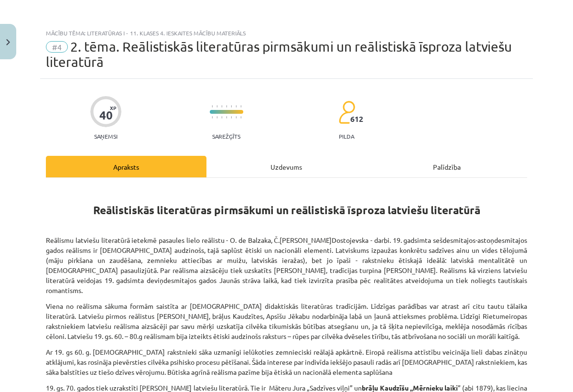
scroll to position [45, 0]
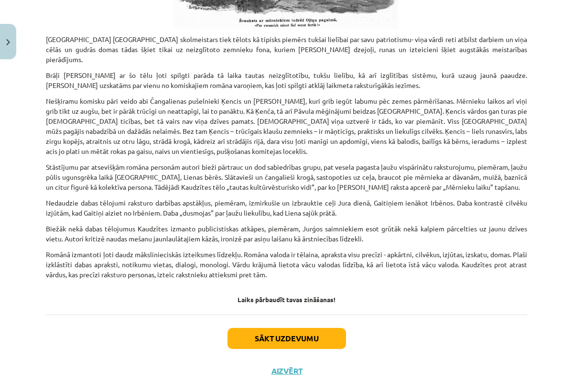
click at [290, 328] on button "Sākt uzdevumu" at bounding box center [287, 338] width 119 height 21
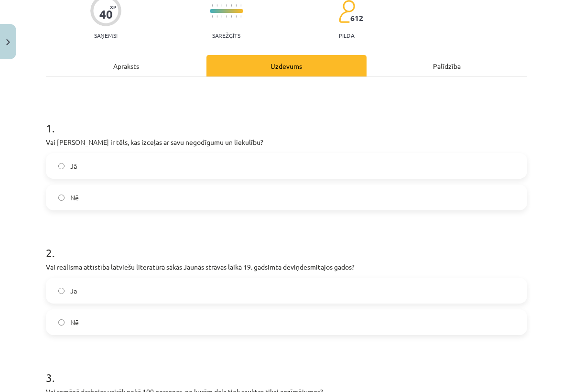
scroll to position [102, 0]
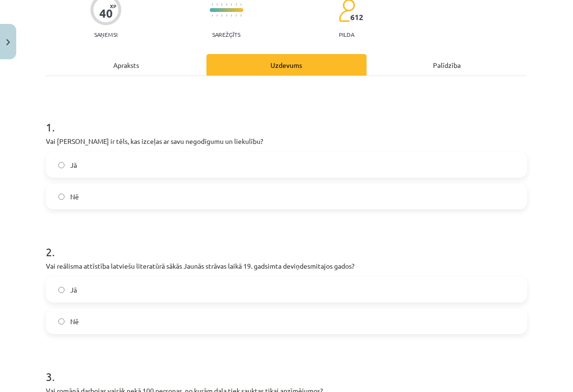
click at [131, 70] on div "Apraksts" at bounding box center [126, 65] width 161 height 22
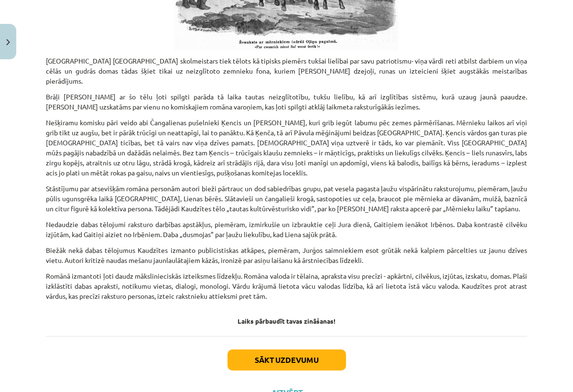
scroll to position [58, 0]
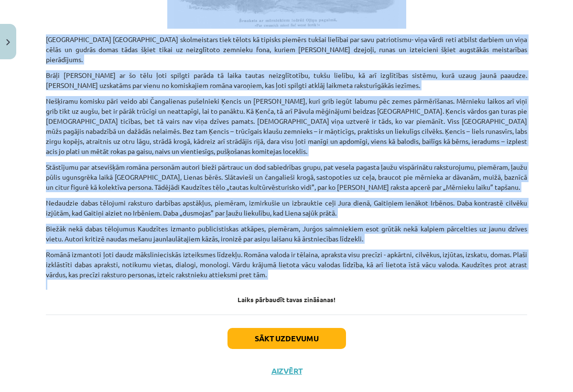
drag, startPoint x: 75, startPoint y: 209, endPoint x: 264, endPoint y: 260, distance: 195.9
copy div "Reālistiskās literatūras pirmsākumi un reālistiskā īsproza latviešu literatūrā …"
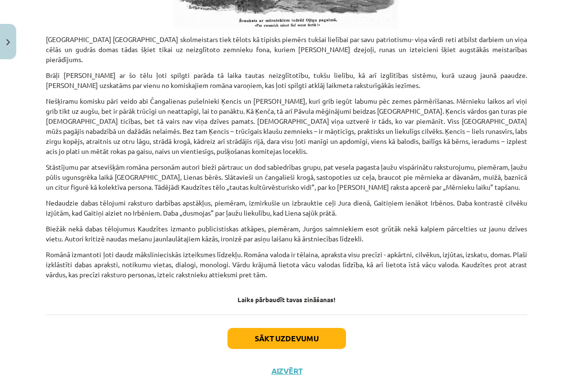
click at [306, 328] on button "Sākt uzdevumu" at bounding box center [287, 338] width 119 height 21
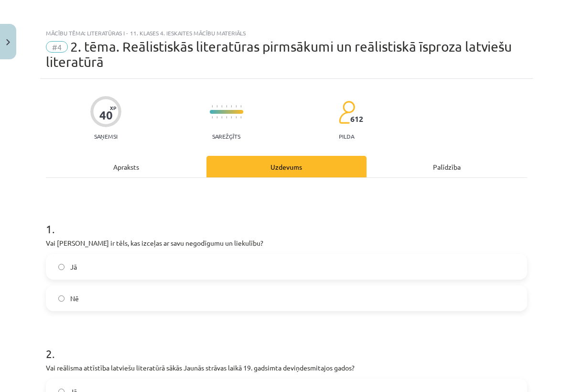
scroll to position [0, 0]
drag, startPoint x: 44, startPoint y: 245, endPoint x: 86, endPoint y: 319, distance: 85.5
copy div "Vai Kaspars ir tēls, kas izceļas ar savu negodīgumu un liekulību? Jā Nē"
click at [538, 1] on div "Mācību tēma: Literatūras i - 11. klases 4. ieskaites mācību materiāls #4 2. tēm…" at bounding box center [286, 196] width 573 height 392
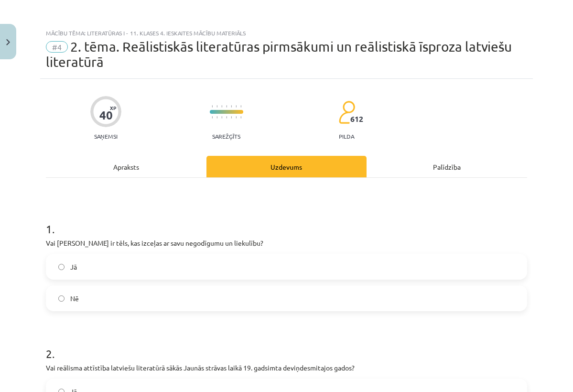
click at [195, 301] on label "Nē" at bounding box center [287, 298] width 480 height 24
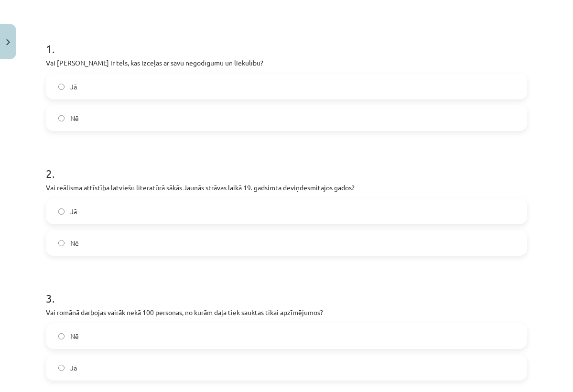
scroll to position [192, 0]
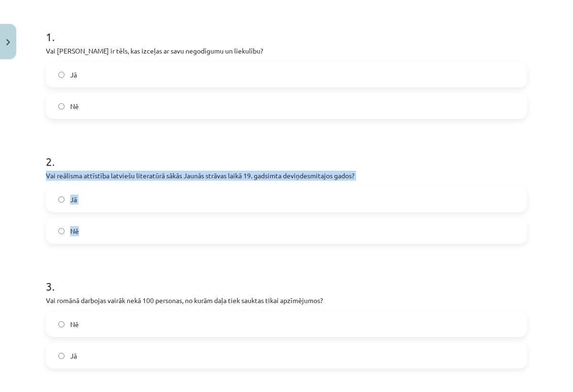
drag, startPoint x: 46, startPoint y: 174, endPoint x: 91, endPoint y: 235, distance: 75.9
click at [91, 235] on div "2 . Vai reālisma attīstība latviešu literatūrā sākās Jaunās strāvas laikā 19. g…" at bounding box center [286, 191] width 481 height 106
copy div "Vai reālisma attīstība latviešu literatūrā sākās Jaunās strāvas laikā 19. gadsi…"
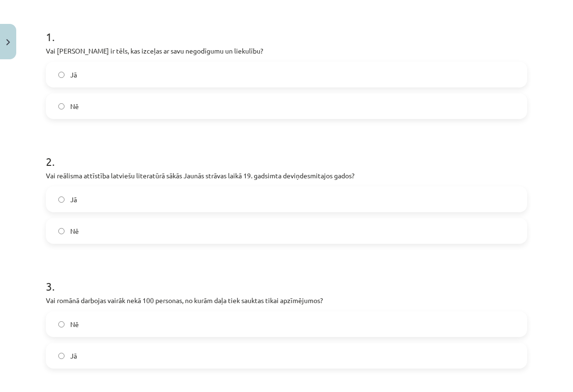
click at [180, 190] on label "Jā" at bounding box center [287, 199] width 480 height 24
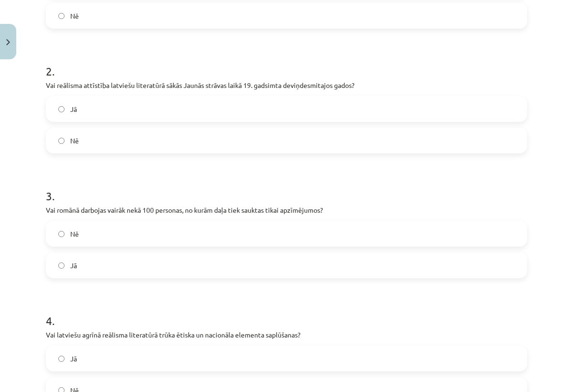
scroll to position [328, 0]
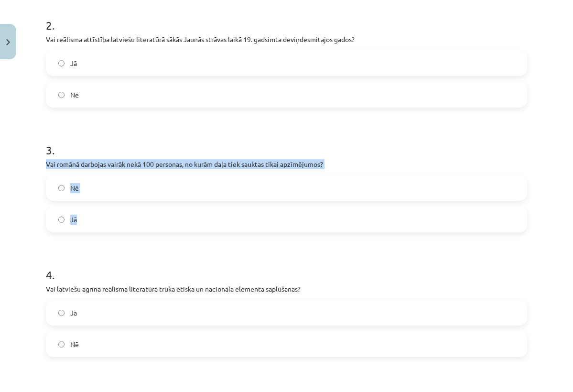
drag, startPoint x: 41, startPoint y: 163, endPoint x: 95, endPoint y: 223, distance: 80.9
copy div "Vai romānā darbojas vairāk nekā 100 personas, no kurām daļa tiek sauktas tikai …"
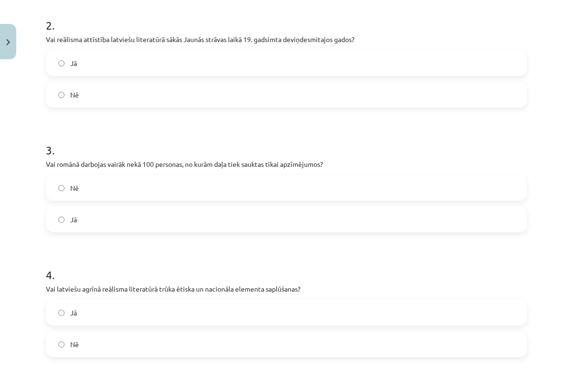
click at [281, 213] on label "Jā" at bounding box center [287, 220] width 480 height 24
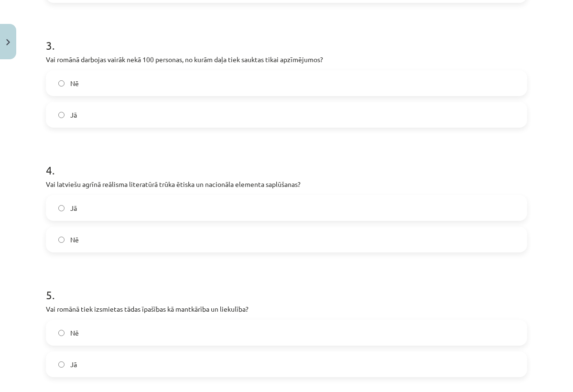
scroll to position [467, 0]
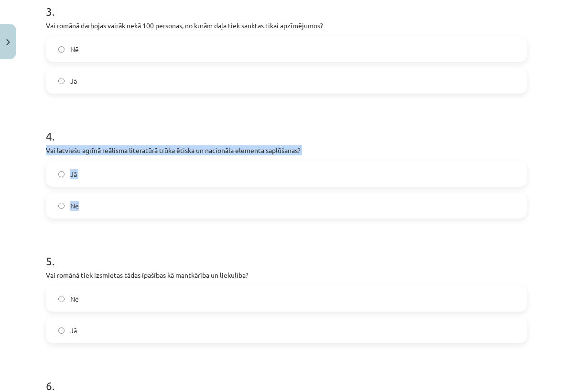
drag, startPoint x: 46, startPoint y: 149, endPoint x: 93, endPoint y: 206, distance: 73.7
click at [93, 207] on div "4 . Vai latviešu agrīnā reālisma literatūrā trūka ētiska un nacionāla elementa …" at bounding box center [286, 166] width 481 height 106
copy div "Vai latviešu agrīnā reālisma literatūrā trūka ētiska un nacionāla elementa sapl…"
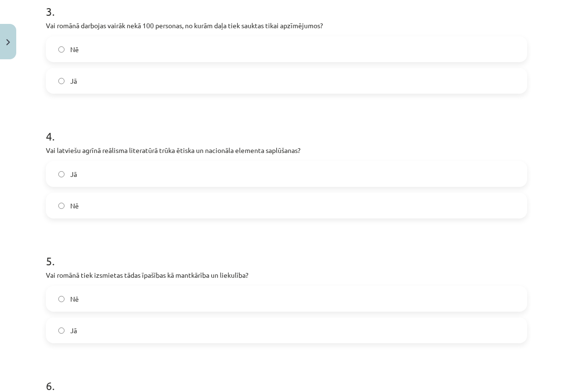
click at [149, 258] on h1 "5 ." at bounding box center [286, 253] width 481 height 30
click at [216, 203] on label "Nē" at bounding box center [287, 206] width 480 height 24
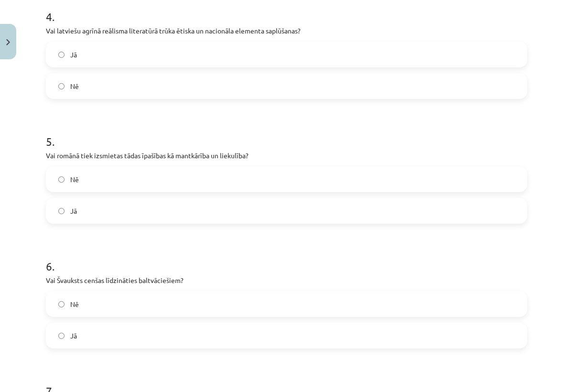
scroll to position [591, 0]
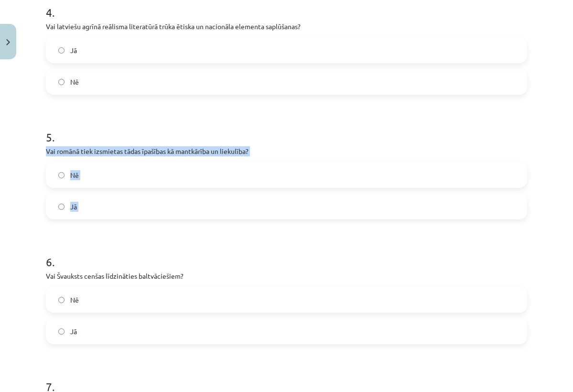
drag, startPoint x: 43, startPoint y: 146, endPoint x: 116, endPoint y: 225, distance: 107.6
click at [116, 225] on div "40 XP Saņemsi Sarežģīts 612 pilda Apraksts Uzdevums Palīdzība 1 . Vai Kaspars i…" at bounding box center [286, 209] width 493 height 1442
copy div "Vai romānā tiek izsmietas tādas īpašības kā mantkārība un liekulība? Nē Jā"
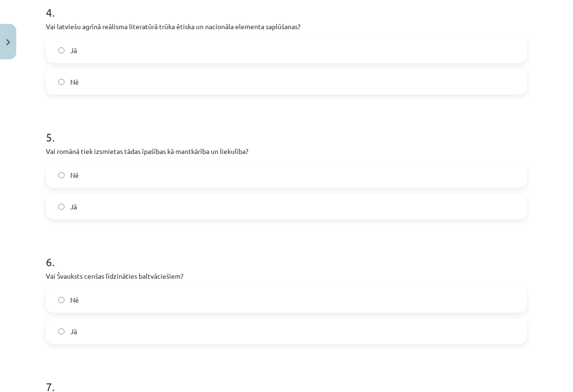
click at [116, 225] on form "1 . Vai Kaspars ir tēls, kas izceļas ar savu negodīgumu un liekulību? Jā Nē 2 .…" at bounding box center [286, 229] width 481 height 1229
click at [238, 215] on label "Jā" at bounding box center [287, 207] width 480 height 24
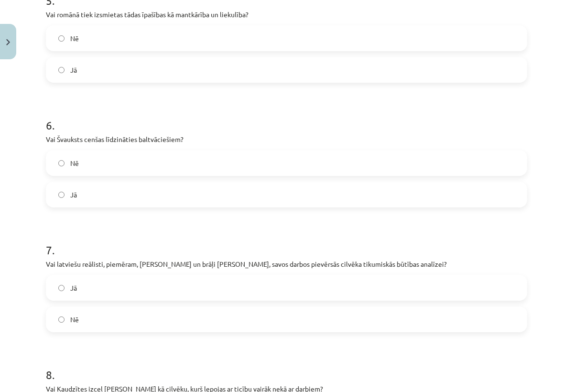
scroll to position [754, 0]
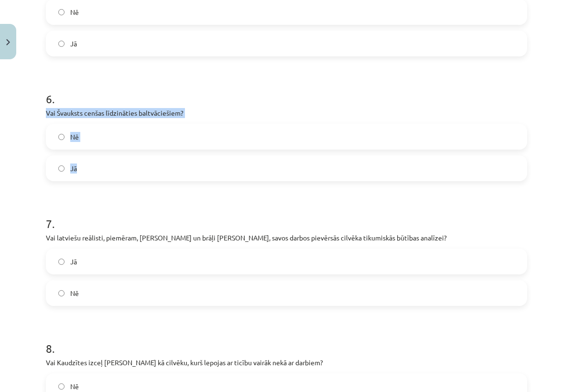
drag, startPoint x: 45, startPoint y: 111, endPoint x: 94, endPoint y: 175, distance: 80.8
click at [94, 175] on div "40 XP Saņemsi Sarežģīts 612 pilda Apraksts Uzdevums Palīdzība 1 . Vai Kaspars i…" at bounding box center [286, 46] width 493 height 1442
copy div "Vai Švauksts cenšas līdzināties baltvāciešiem? Nē Jā"
click at [263, 218] on h1 "7 ." at bounding box center [286, 215] width 481 height 30
click at [318, 191] on form "1 . Vai Kaspars ir tēls, kas izceļas ar savu negodīgumu un liekulību? Jā Nē 2 .…" at bounding box center [286, 66] width 481 height 1229
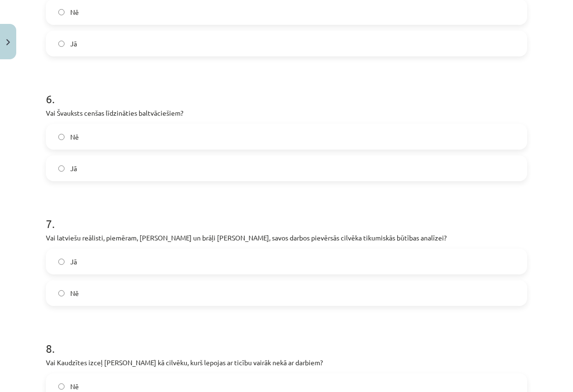
click at [322, 179] on label "Jā" at bounding box center [287, 168] width 480 height 24
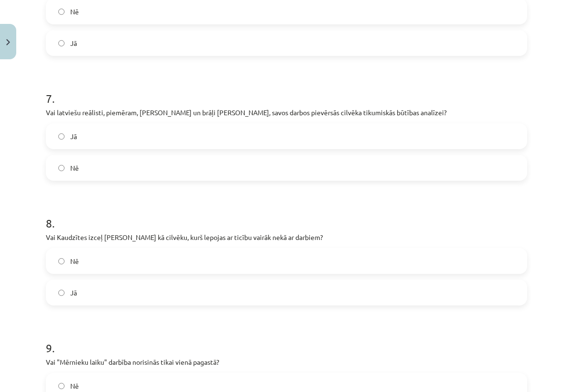
scroll to position [898, 0]
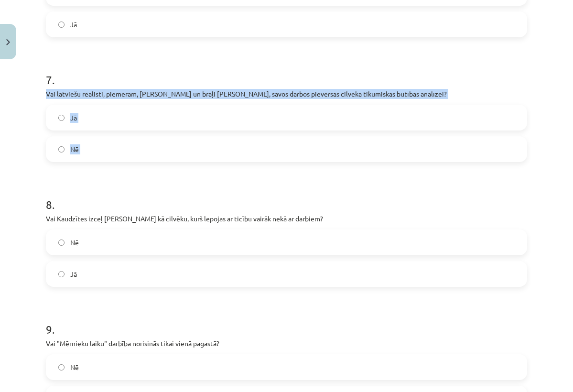
drag, startPoint x: 44, startPoint y: 95, endPoint x: 122, endPoint y: 172, distance: 109.9
copy div "Vai latviešu reālisti, piemēram, J. Neikens un brāļi Kaudzītes, savos darbos pi…"
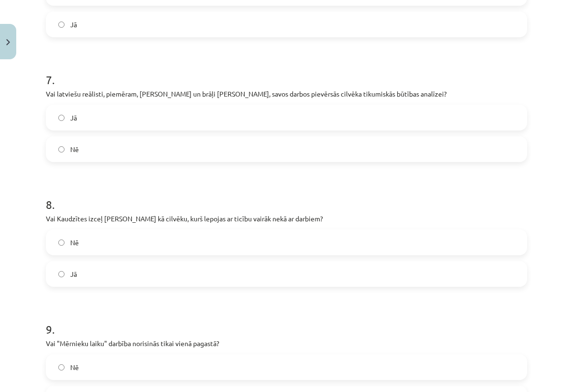
click at [164, 202] on h1 "8 ." at bounding box center [286, 196] width 481 height 30
click at [241, 121] on label "Jā" at bounding box center [287, 118] width 480 height 24
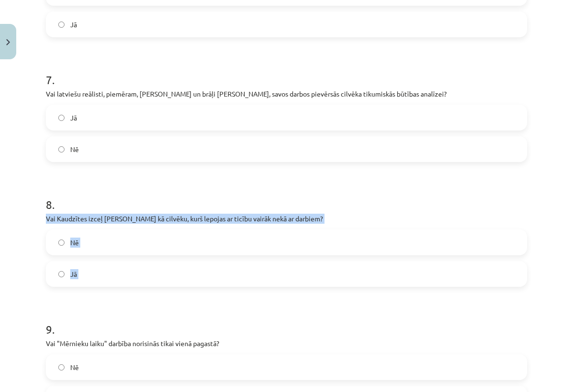
drag, startPoint x: 45, startPoint y: 216, endPoint x: 103, endPoint y: 319, distance: 118.4
copy div "Vai Kaudzītes izceļ Kasparu kā cilvēku, kurš lepojas ar ticību vairāk nekā ar d…"
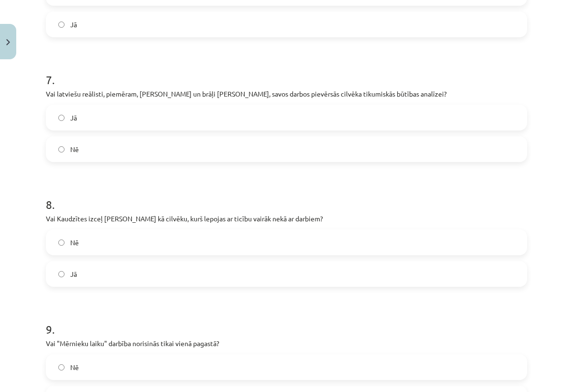
click at [103, 319] on h1 "9 ." at bounding box center [286, 321] width 481 height 30
click at [240, 245] on label "Nē" at bounding box center [287, 242] width 480 height 24
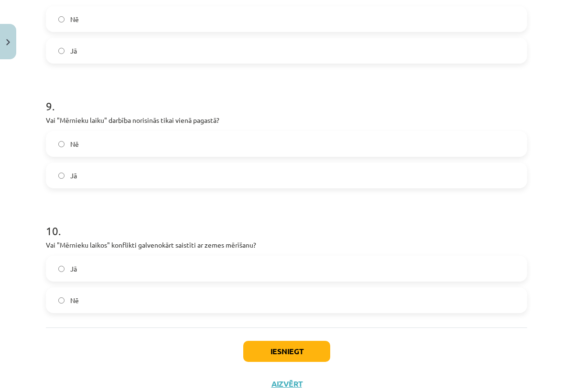
scroll to position [1106, 0]
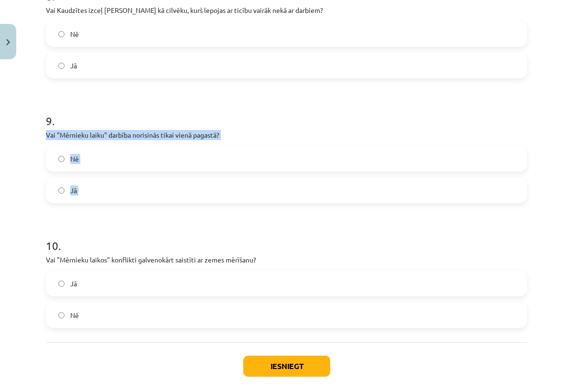
drag, startPoint x: 46, startPoint y: 132, endPoint x: 119, endPoint y: 223, distance: 116.3
copy div "Vai "Mērnieku laiku" darbība norisinās tikai vienā pagastā? Nē Jā"
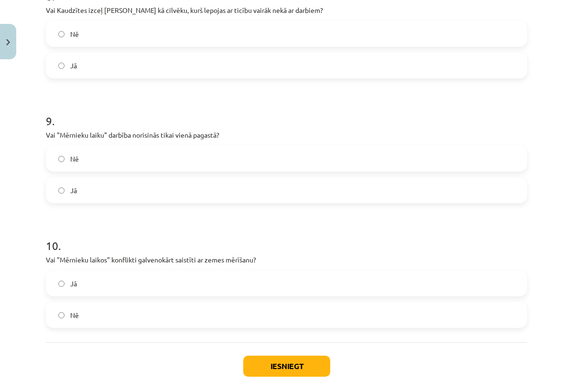
click at [252, 227] on h1 "10 ." at bounding box center [286, 237] width 481 height 30
click at [273, 163] on label "Nē" at bounding box center [287, 159] width 480 height 24
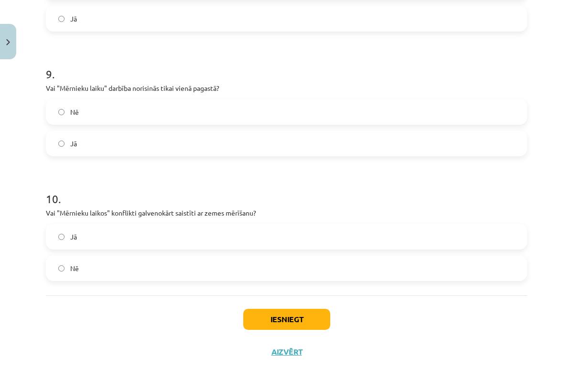
scroll to position [1155, 0]
drag, startPoint x: 41, startPoint y: 211, endPoint x: 80, endPoint y: 270, distance: 71.3
click at [91, 315] on div "Iesniegt Aizvērt" at bounding box center [286, 328] width 481 height 67
click at [283, 241] on label "Jā" at bounding box center [287, 237] width 480 height 24
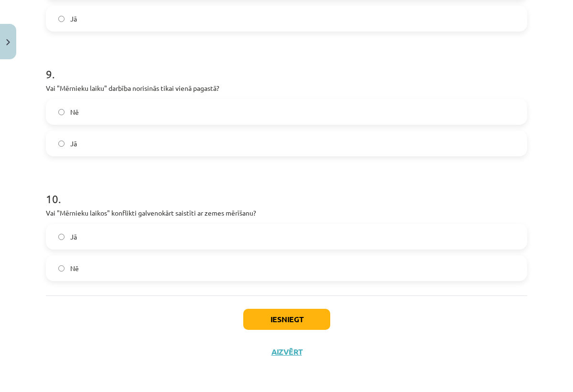
click at [264, 328] on button "Iesniegt" at bounding box center [286, 319] width 87 height 21
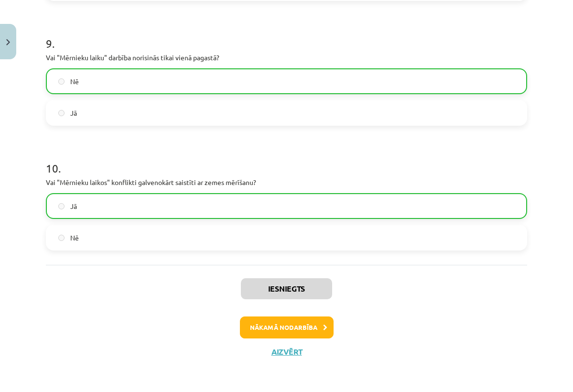
scroll to position [1185, 0]
click at [299, 321] on button "Nākamā nodarbība" at bounding box center [287, 328] width 94 height 22
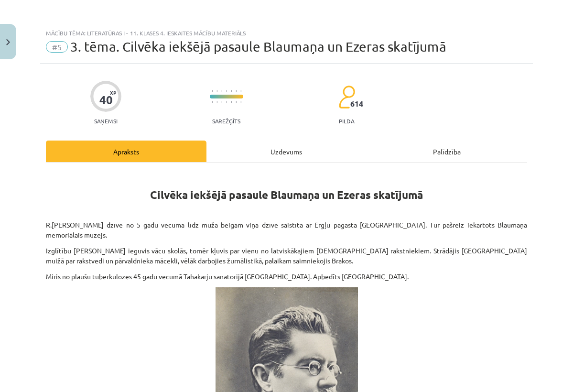
scroll to position [0, 0]
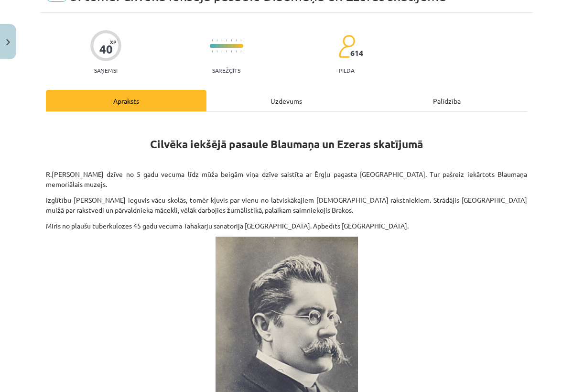
click at [306, 104] on div "Uzdevums" at bounding box center [287, 101] width 161 height 22
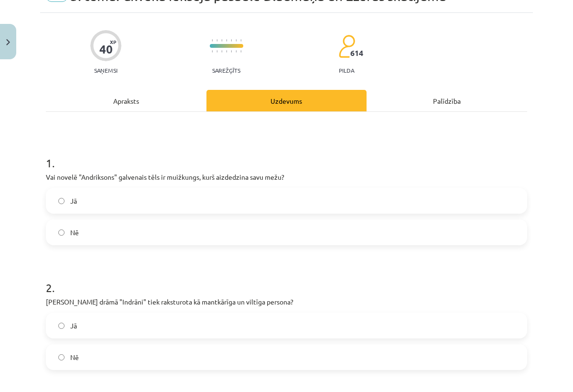
scroll to position [24, 0]
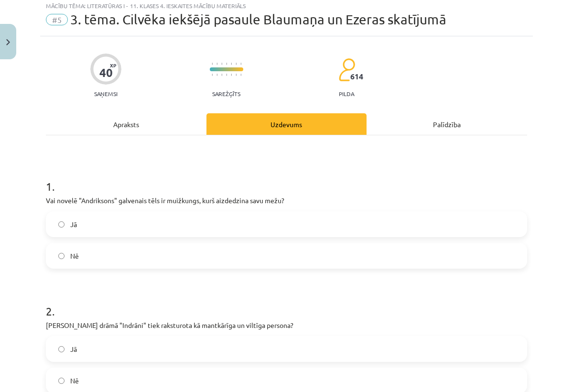
click at [132, 128] on div "Apraksts" at bounding box center [126, 124] width 161 height 22
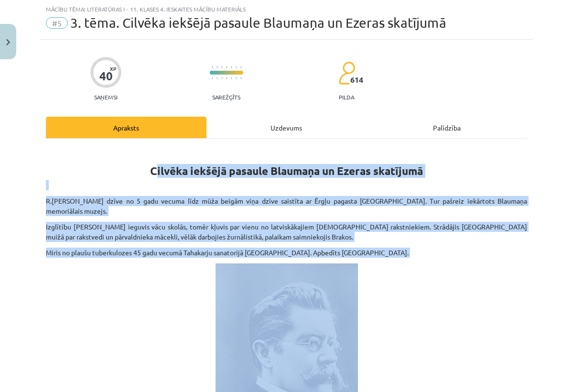
drag, startPoint x: 152, startPoint y: 166, endPoint x: 277, endPoint y: 282, distance: 171.2
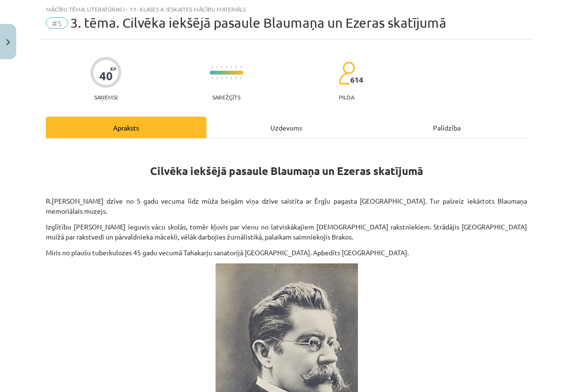
click at [131, 168] on h1 "Cilvēka iekšējā pasaule Blaumaņa un Ezeras skatījumā" at bounding box center [286, 162] width 481 height 30
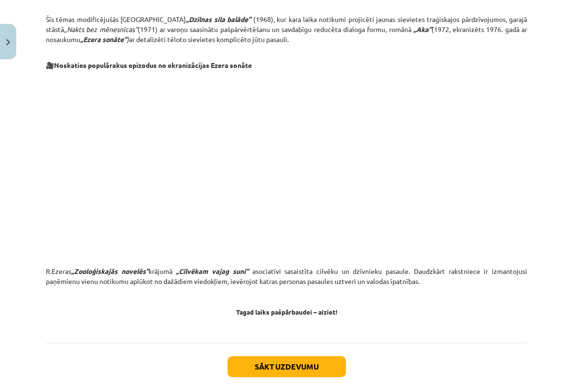
scroll to position [95, 0]
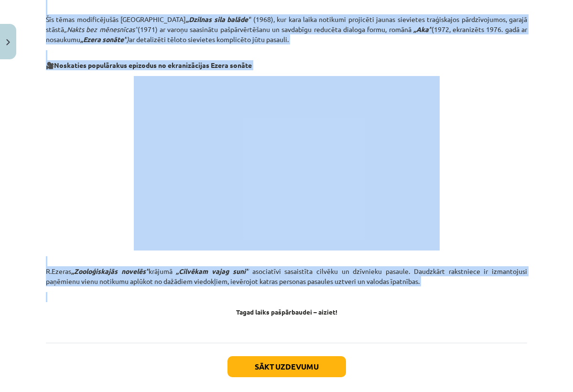
drag, startPoint x: 145, startPoint y: 143, endPoint x: 223, endPoint y: 257, distance: 137.9
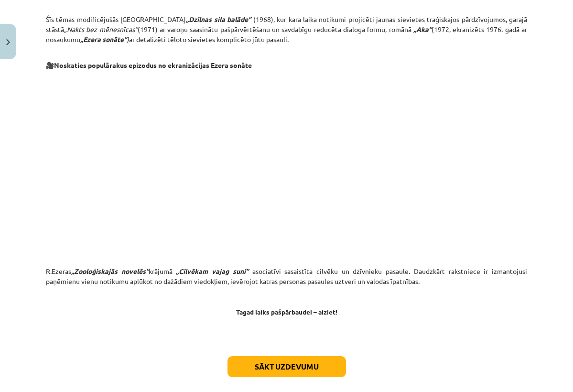
click at [173, 318] on p at bounding box center [286, 323] width 481 height 10
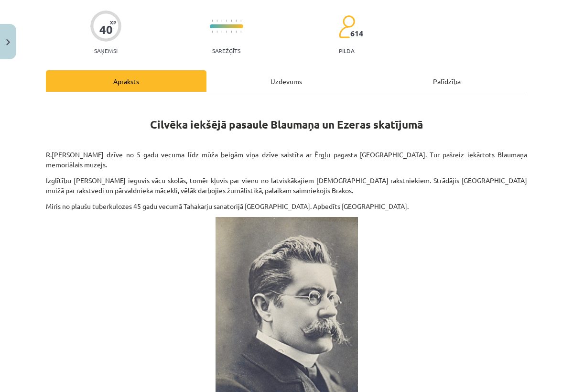
scroll to position [80, 0]
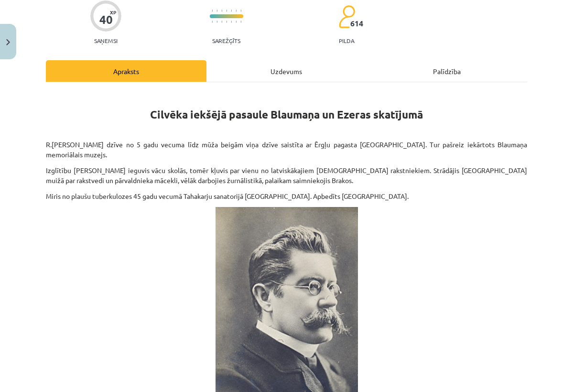
click at [292, 75] on div "Uzdevums" at bounding box center [287, 71] width 161 height 22
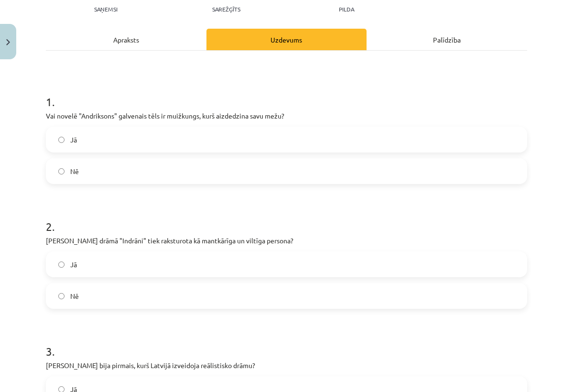
scroll to position [111, 0]
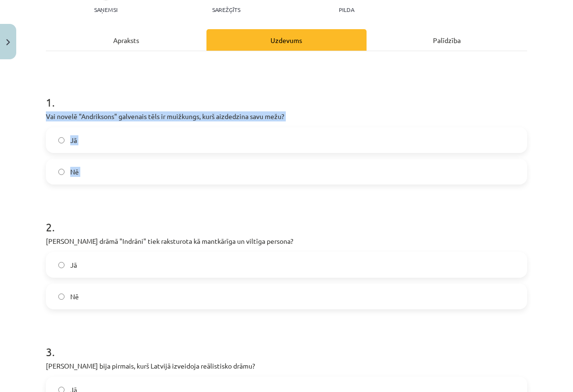
drag, startPoint x: 44, startPoint y: 120, endPoint x: 120, endPoint y: 186, distance: 100.9
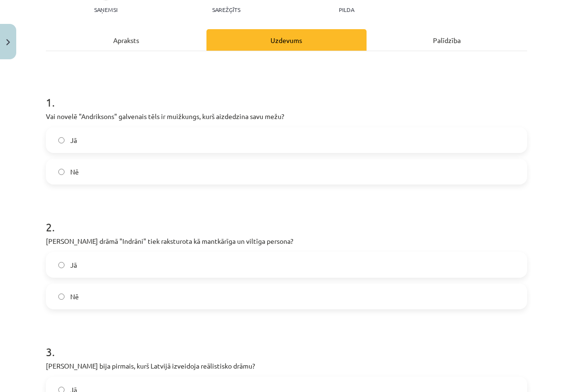
click at [274, 139] on label "Jā" at bounding box center [287, 140] width 480 height 24
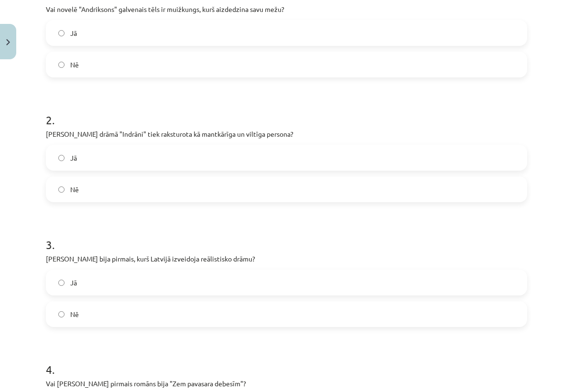
scroll to position [222, 0]
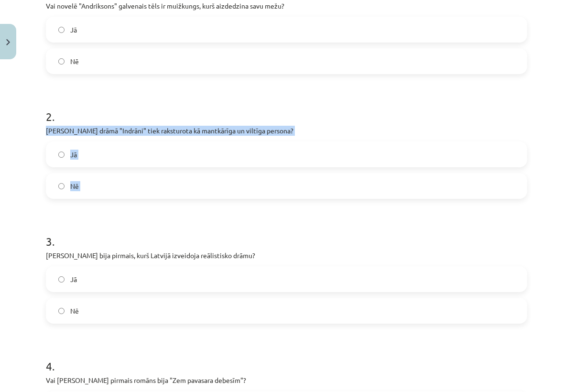
drag, startPoint x: 46, startPoint y: 129, endPoint x: 84, endPoint y: 204, distance: 84.2
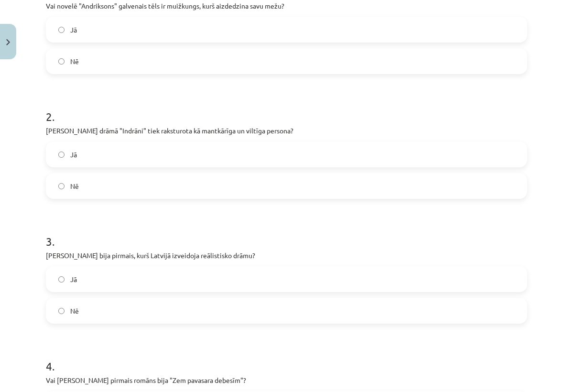
click at [157, 240] on h1 "3 ." at bounding box center [286, 233] width 481 height 30
click at [272, 188] on label "Nē" at bounding box center [287, 186] width 480 height 24
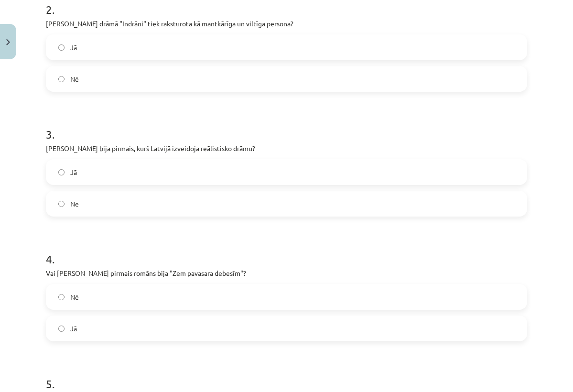
scroll to position [350, 0]
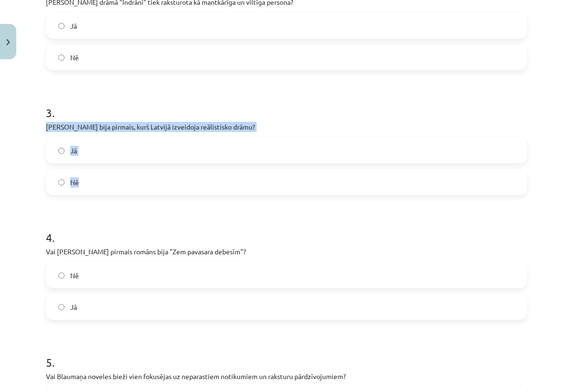
drag, startPoint x: 42, startPoint y: 124, endPoint x: 103, endPoint y: 192, distance: 91.4
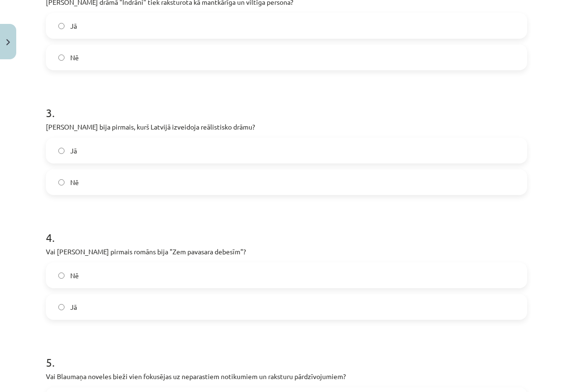
click at [117, 217] on h1 "4 ." at bounding box center [286, 229] width 481 height 30
click at [300, 154] on label "Jā" at bounding box center [287, 151] width 480 height 24
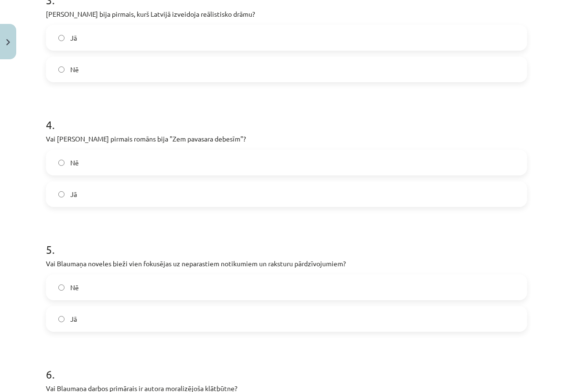
scroll to position [470, 0]
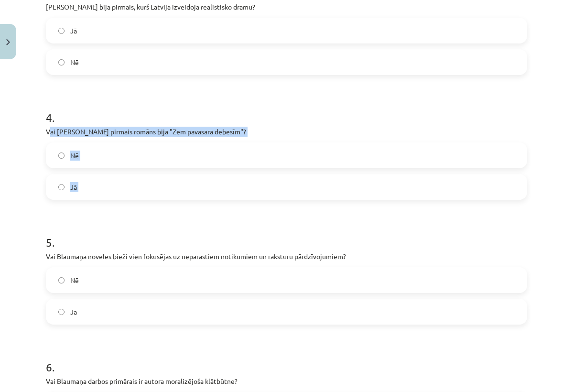
drag, startPoint x: 48, startPoint y: 131, endPoint x: 87, endPoint y: 202, distance: 80.9
click at [87, 202] on form "1 . Vai novelē "Andriksons" galvenais tēls ir muižkungs, kurš aizdedzina savu m…" at bounding box center [286, 334] width 481 height 1229
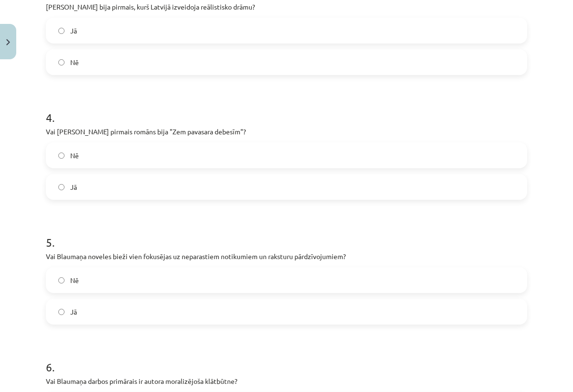
click at [46, 156] on div "Nē" at bounding box center [286, 155] width 481 height 26
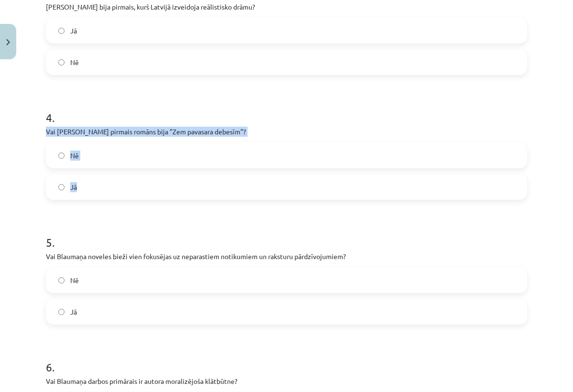
drag, startPoint x: 47, startPoint y: 132, endPoint x: 96, endPoint y: 189, distance: 75.0
click at [96, 189] on div "4 . Vai Regīna Ezera pirmais romāns bija "Zem pavasara debesīm"? Nē Jā" at bounding box center [286, 147] width 481 height 106
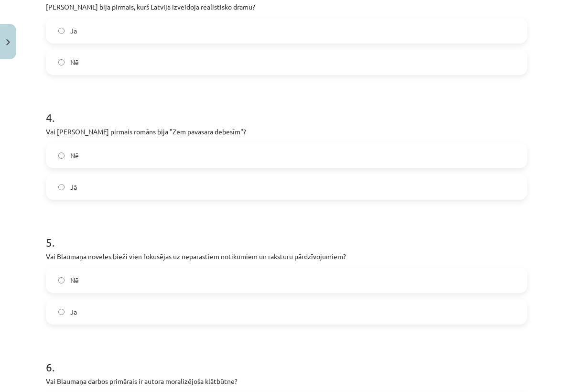
click at [153, 231] on h1 "5 ." at bounding box center [286, 234] width 481 height 30
click at [179, 192] on label "Jā" at bounding box center [287, 187] width 480 height 24
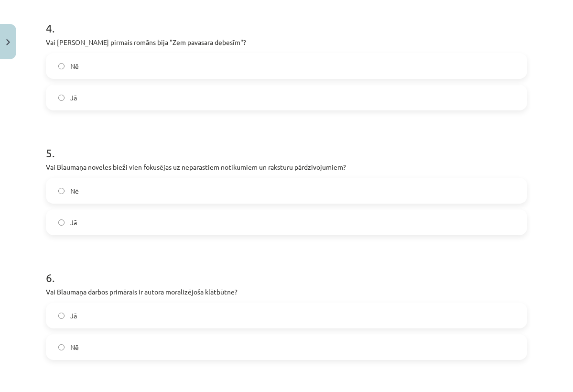
scroll to position [561, 0]
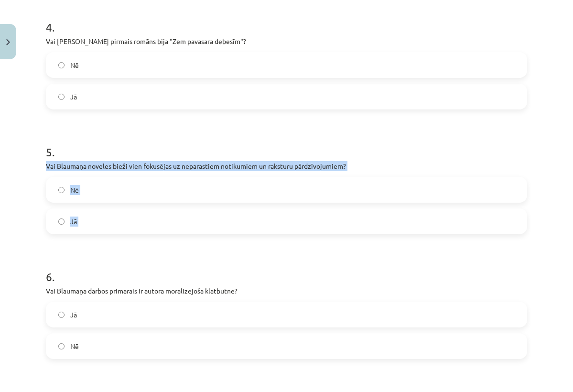
drag, startPoint x: 45, startPoint y: 163, endPoint x: 88, endPoint y: 236, distance: 85.3
click at [88, 236] on div "40 XP Saņemsi Sarežģīts 614 pilda Apraksts Uzdevums Palīdzība 1 . Vai novelē "A…" at bounding box center [286, 224] width 493 height 1442
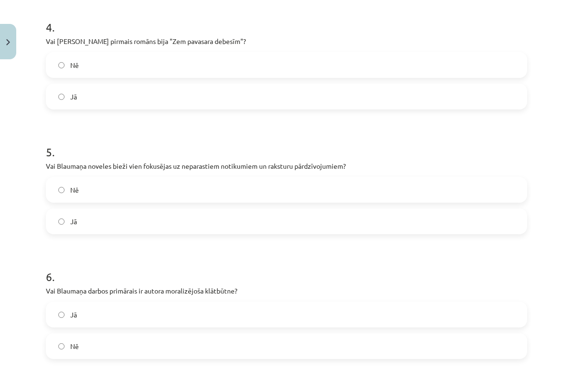
click at [106, 259] on h1 "6 ." at bounding box center [286, 268] width 481 height 30
click at [303, 214] on label "Jā" at bounding box center [287, 221] width 480 height 24
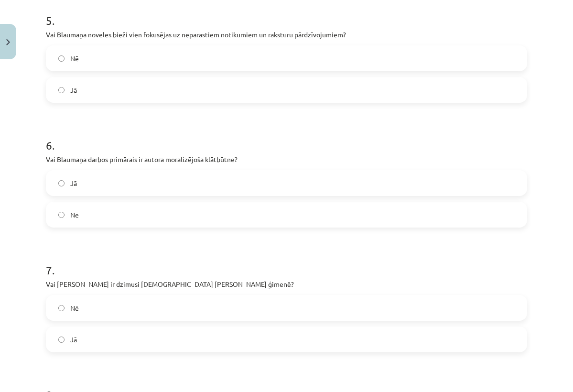
scroll to position [694, 0]
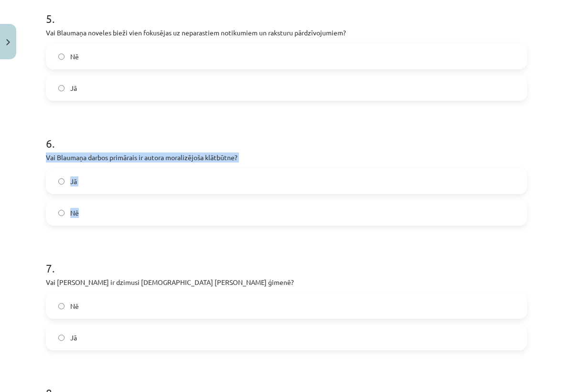
drag, startPoint x: 44, startPoint y: 154, endPoint x: 89, endPoint y: 220, distance: 80.2
click at [88, 221] on div "40 XP Saņemsi Sarežģīts 614 pilda Apraksts Uzdevums Palīdzība 1 . Vai novelē "A…" at bounding box center [286, 90] width 493 height 1442
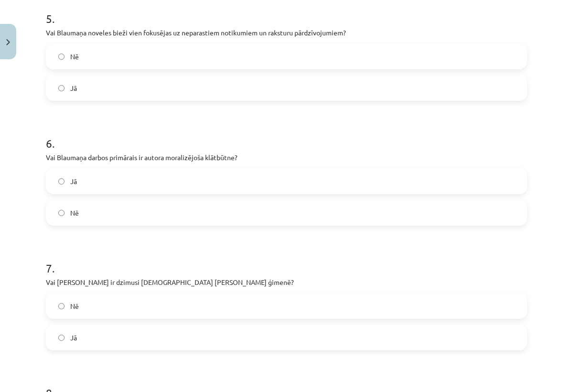
click at [141, 258] on h1 "7 ." at bounding box center [286, 260] width 481 height 30
click at [272, 218] on label "Nē" at bounding box center [287, 213] width 480 height 24
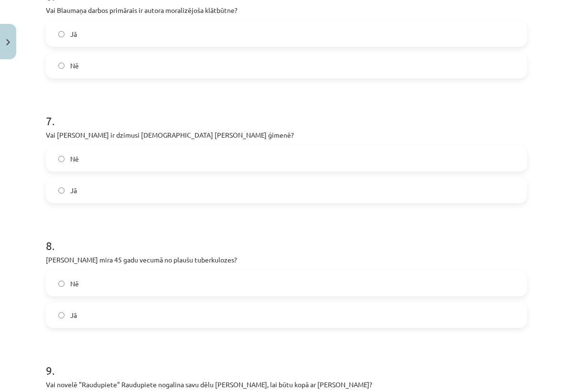
scroll to position [862, 0]
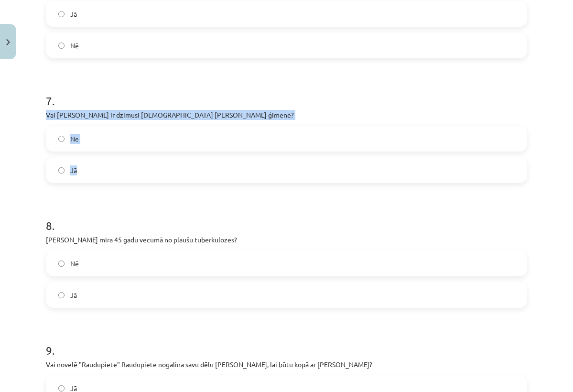
drag, startPoint x: 46, startPoint y: 114, endPoint x: 90, endPoint y: 173, distance: 73.4
click at [90, 173] on div "7 . Vai Regīna Ezera ir dzimusi galdnieka Roberta Šamreto ģimenē? Nē Jā" at bounding box center [286, 130] width 481 height 106
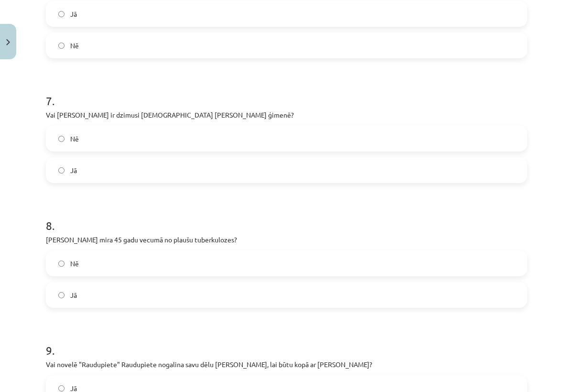
click at [133, 203] on h1 "8 ." at bounding box center [286, 217] width 481 height 30
click at [306, 167] on label "Jā" at bounding box center [287, 170] width 480 height 24
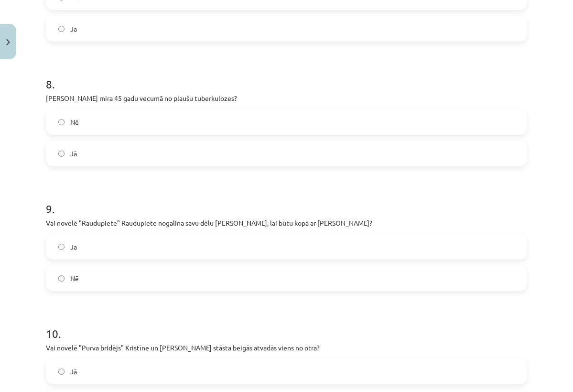
scroll to position [1007, 0]
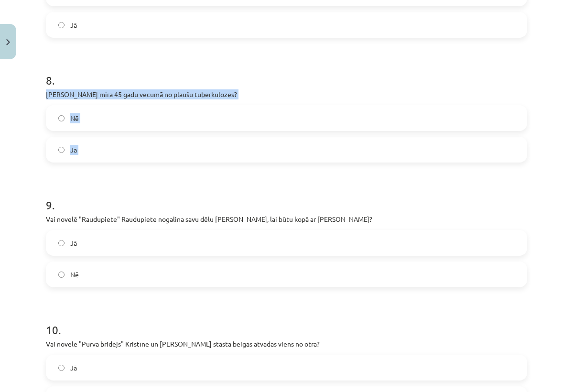
drag, startPoint x: 44, startPoint y: 92, endPoint x: 107, endPoint y: 164, distance: 96.6
click at [136, 186] on h1 "9 ." at bounding box center [286, 197] width 481 height 30
click at [326, 157] on label "Jā" at bounding box center [287, 150] width 480 height 24
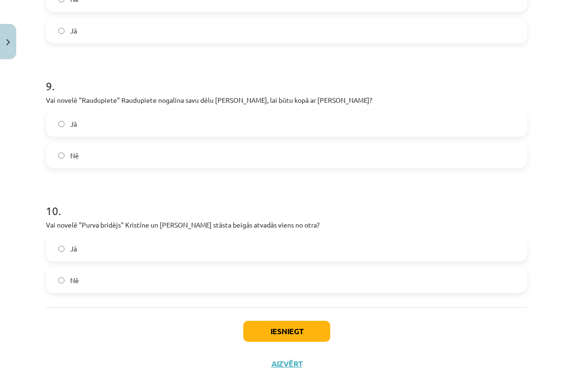
scroll to position [1127, 0]
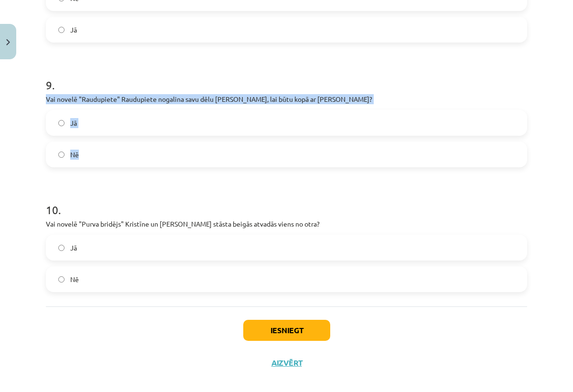
drag, startPoint x: 46, startPoint y: 99, endPoint x: 101, endPoint y: 164, distance: 84.8
click at [101, 164] on div "9 . Vai novelē "Raudupiete" Raudupiete nogalina savu dēlu Matīsiņu, lai būtu ko…" at bounding box center [286, 115] width 481 height 106
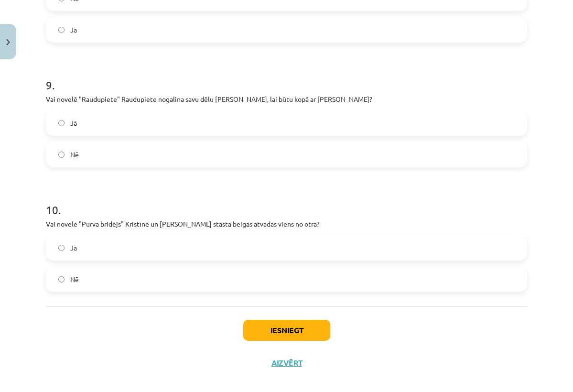
click at [128, 203] on h1 "10 ." at bounding box center [286, 201] width 481 height 30
click at [293, 111] on label "Jā" at bounding box center [287, 123] width 480 height 24
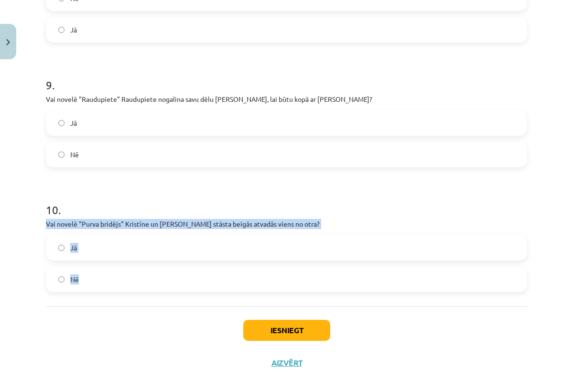
drag, startPoint x: 44, startPoint y: 225, endPoint x: 91, endPoint y: 295, distance: 84.7
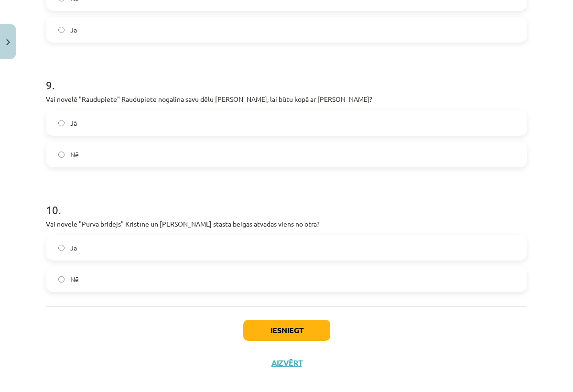
click at [229, 204] on h1 "10 ." at bounding box center [286, 201] width 481 height 30
click at [240, 282] on label "Nē" at bounding box center [287, 279] width 480 height 24
click at [250, 324] on button "Iesniegt" at bounding box center [286, 330] width 87 height 21
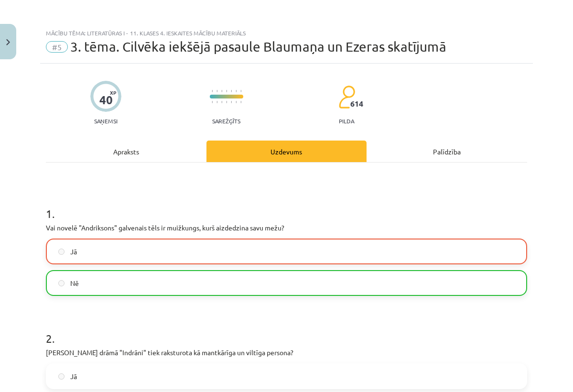
scroll to position [0, 0]
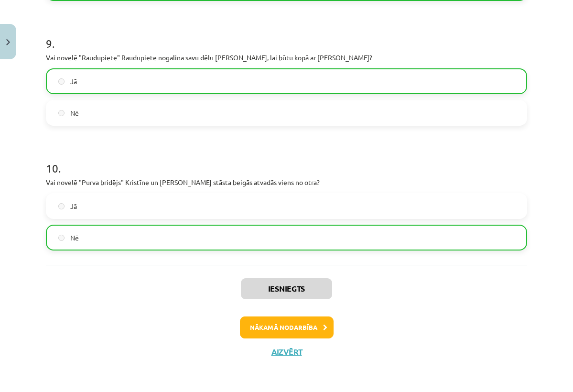
click at [281, 332] on button "Nākamā nodarbība" at bounding box center [287, 328] width 94 height 22
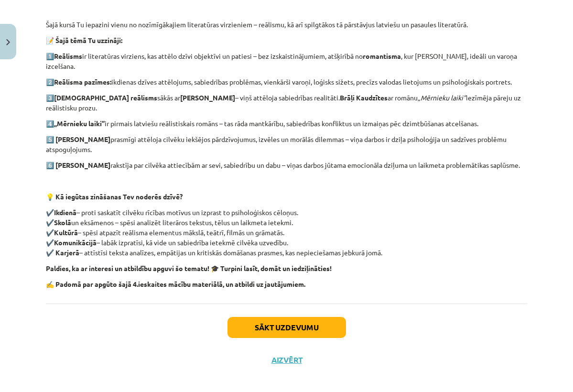
scroll to position [198, 0]
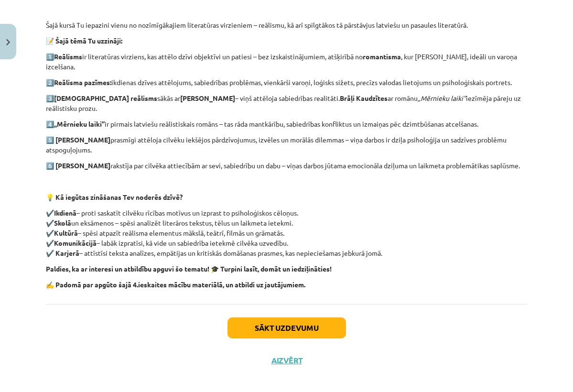
click at [267, 319] on button "Sākt uzdevumu" at bounding box center [287, 327] width 119 height 21
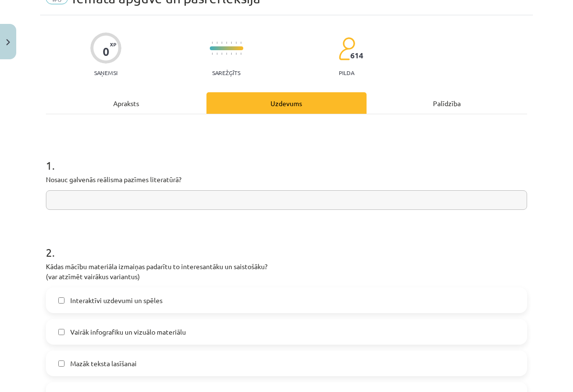
scroll to position [24, 0]
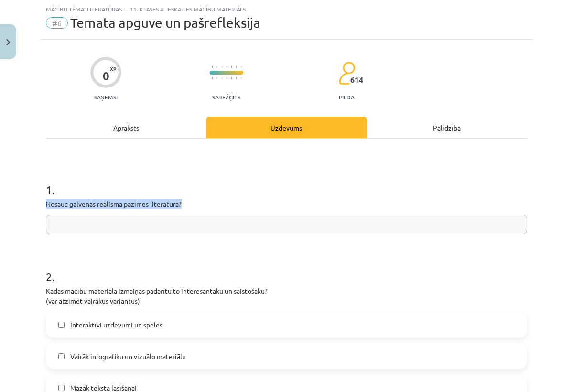
drag, startPoint x: 42, startPoint y: 202, endPoint x: 200, endPoint y: 205, distance: 158.3
click at [278, 195] on h1 "1 ." at bounding box center [286, 181] width 481 height 30
click at [330, 226] on input "text" at bounding box center [286, 225] width 481 height 20
click at [90, 224] on input "**********" at bounding box center [286, 225] width 481 height 20
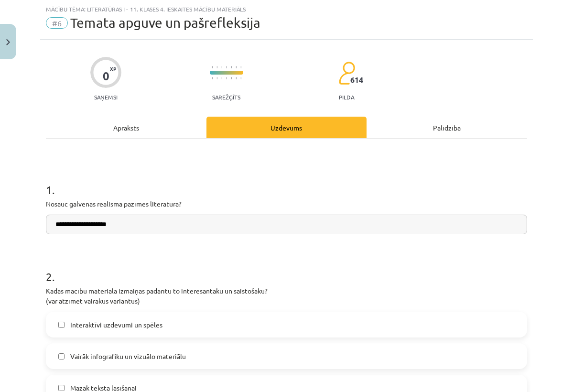
drag, startPoint x: 108, startPoint y: 231, endPoint x: 163, endPoint y: 229, distance: 54.5
click at [163, 229] on input "**********" at bounding box center [286, 225] width 481 height 20
click at [91, 225] on input "**********" at bounding box center [286, 225] width 481 height 20
click at [162, 221] on input "**********" at bounding box center [286, 225] width 481 height 20
paste input "**********"
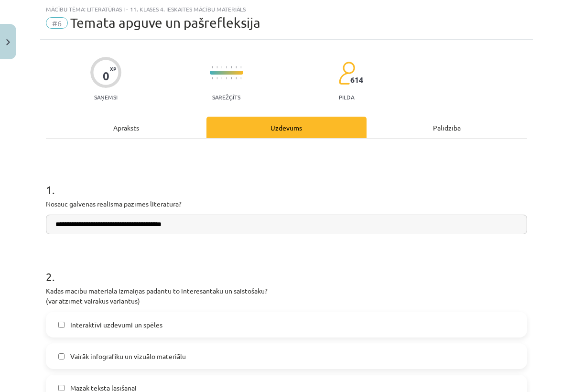
paste input "**********"
click at [234, 223] on input "**********" at bounding box center [286, 225] width 481 height 20
click at [231, 224] on input "**********" at bounding box center [286, 225] width 481 height 20
click at [300, 224] on input "**********" at bounding box center [286, 225] width 481 height 20
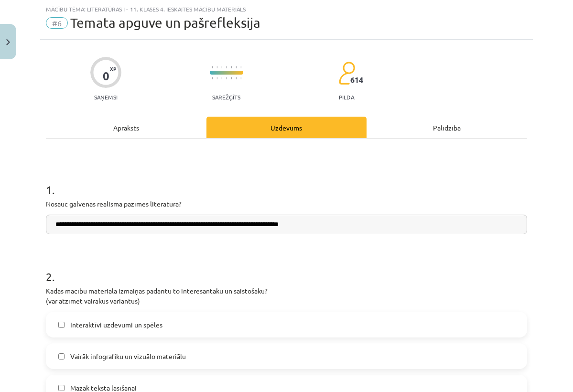
paste input "**********"
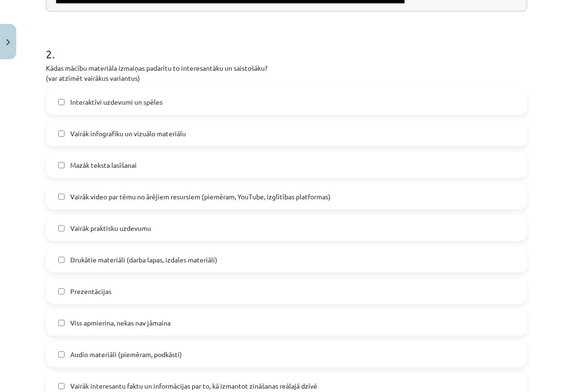
scroll to position [250, 0]
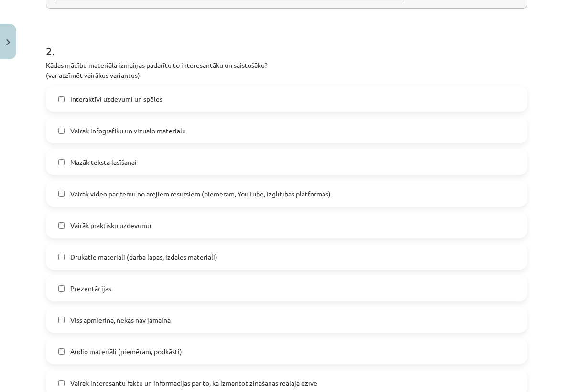
type input "**********"
drag, startPoint x: 51, startPoint y: 66, endPoint x: 166, endPoint y: 77, distance: 115.7
click at [166, 77] on p "Kādas mācību materiāla izmaiņas padarītu to interesantāku un saistošāku? (var a…" at bounding box center [286, 70] width 481 height 20
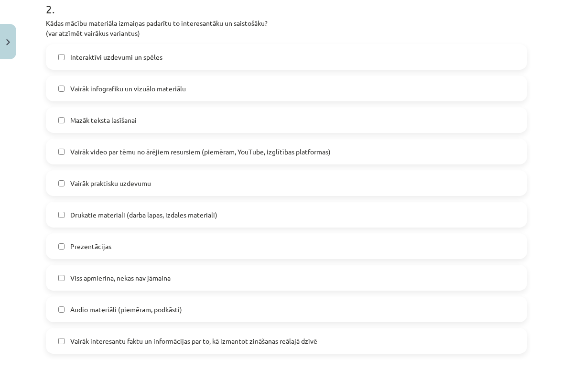
scroll to position [293, 0]
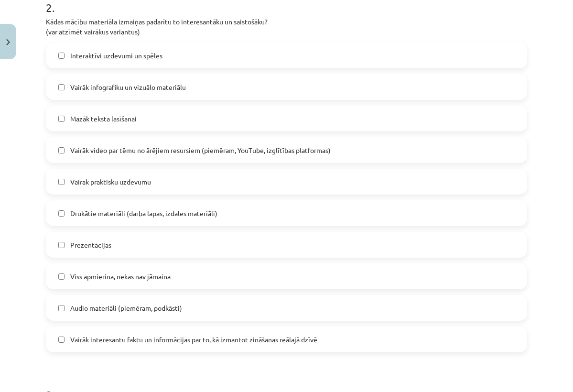
click at [278, 132] on div "Interaktīvi uzdevumi un spēles Vairāk infografiku un vizuālo materiālu Mazāk te…" at bounding box center [286, 198] width 481 height 310
click at [226, 101] on div "Interaktīvi uzdevumi un spēles Vairāk infografiku un vizuālo materiālu Mazāk te…" at bounding box center [286, 198] width 481 height 310
click at [225, 107] on label "Mazāk teksta lasīšanai" at bounding box center [287, 119] width 480 height 24
click at [190, 61] on label "Interaktīvi uzdevumi un spēles" at bounding box center [287, 56] width 480 height 24
click at [147, 241] on label "Prezentācijas" at bounding box center [287, 245] width 480 height 24
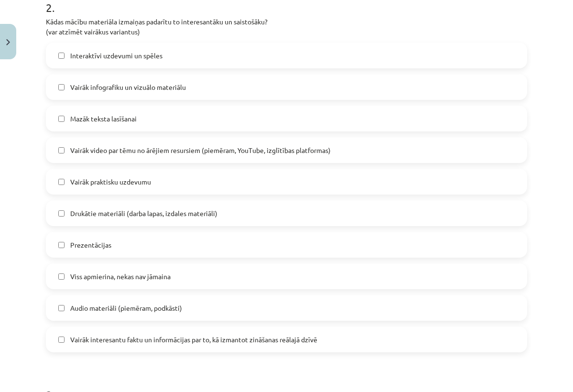
click at [146, 242] on label "Prezentācijas" at bounding box center [287, 245] width 480 height 24
click at [151, 300] on label "Audio materiāli (piemēram, podkāsti)" at bounding box center [287, 308] width 480 height 24
click at [151, 298] on label "Audio materiāli (piemēram, podkāsti)" at bounding box center [287, 308] width 480 height 24
click at [164, 270] on label "Viss apmierina, nekas nav jāmaina" at bounding box center [287, 276] width 480 height 24
click at [144, 334] on label "Vairāk interesantu faktu un informācijas par to, kā izmantot zināšanas reālajā …" at bounding box center [287, 340] width 480 height 24
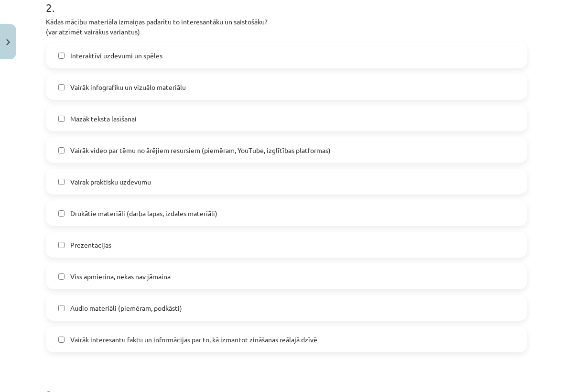
click at [158, 275] on span "Viss apmierina, nekas nav jāmaina" at bounding box center [120, 277] width 100 height 10
click at [143, 312] on span "Audio materiāli (piemēram, podkāsti)" at bounding box center [126, 308] width 112 height 10
click at [167, 183] on label "Vairāk praktisku uzdevumu" at bounding box center [287, 182] width 480 height 24
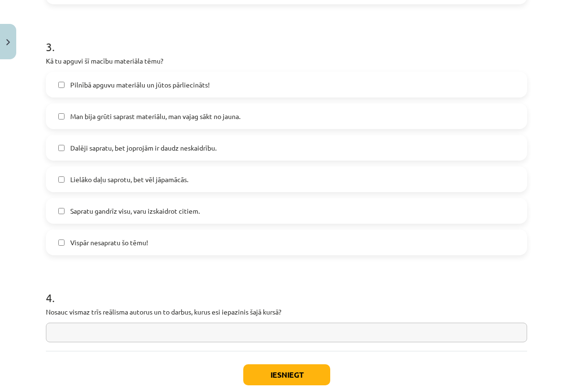
scroll to position [660, 0]
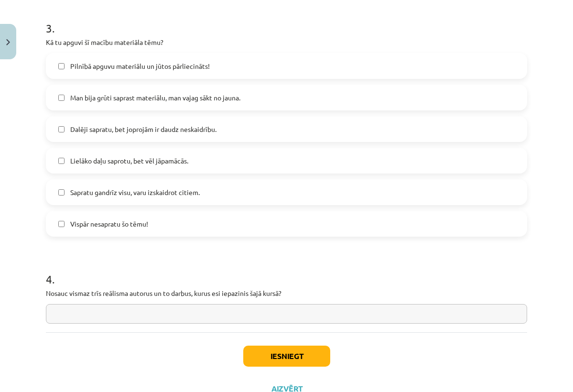
click at [146, 168] on label "Lielāko daļu saprotu, bet vēl jāpamācās." at bounding box center [287, 161] width 480 height 24
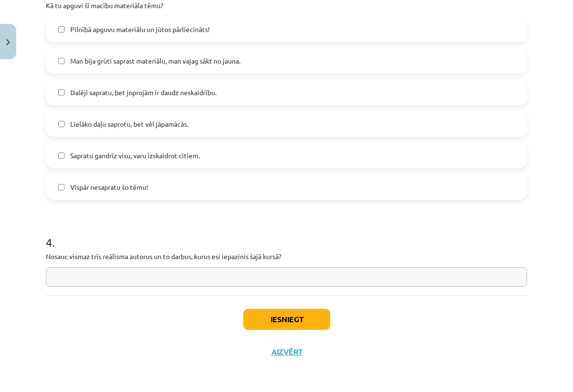
scroll to position [698, 0]
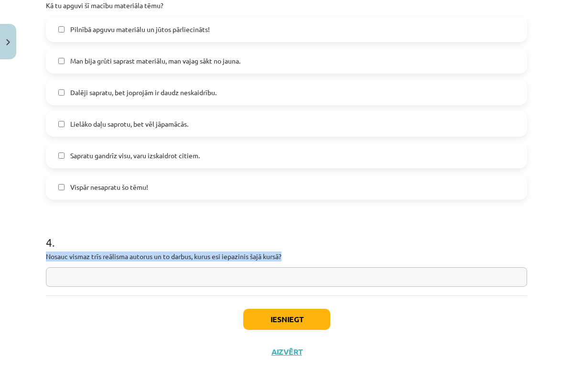
drag, startPoint x: 45, startPoint y: 254, endPoint x: 291, endPoint y: 255, distance: 245.8
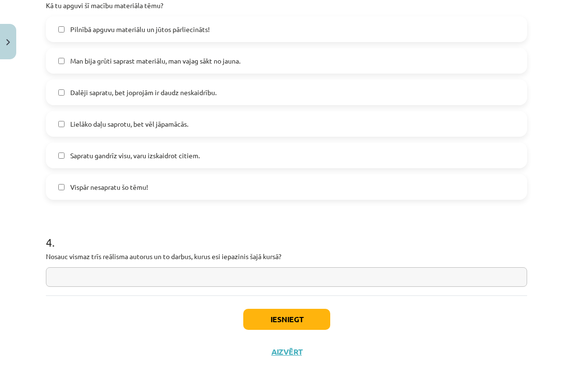
click at [361, 236] on h1 "4 ." at bounding box center [286, 234] width 481 height 30
click at [235, 270] on input "text" at bounding box center [286, 277] width 481 height 20
paste input "**********"
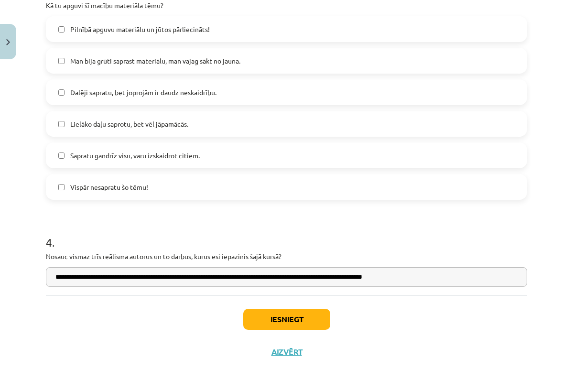
type input "**********"
click at [270, 320] on button "Iesniegt" at bounding box center [286, 319] width 87 height 21
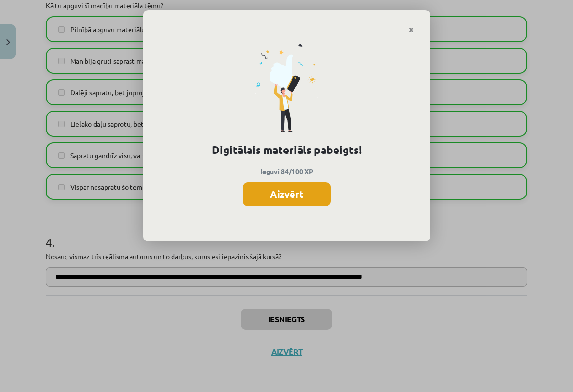
click at [314, 197] on button "Aizvērt" at bounding box center [287, 194] width 88 height 24
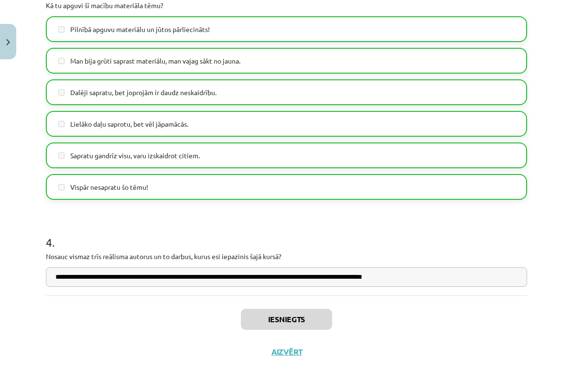
click at [292, 350] on button "Aizvērt" at bounding box center [287, 352] width 36 height 10
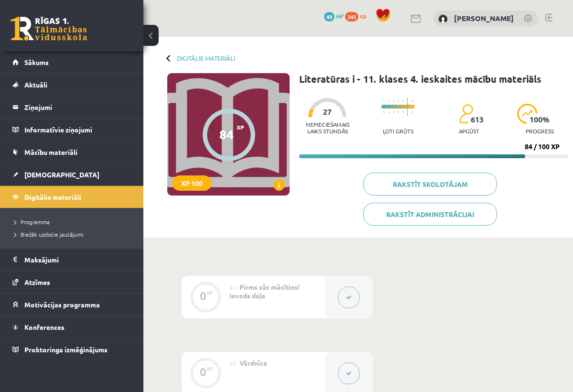
scroll to position [0, 0]
click at [40, 173] on span "[DEMOGRAPHIC_DATA]" at bounding box center [61, 174] width 75 height 9
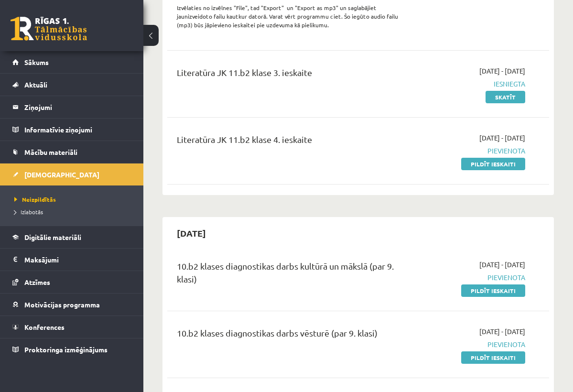
scroll to position [367, 0]
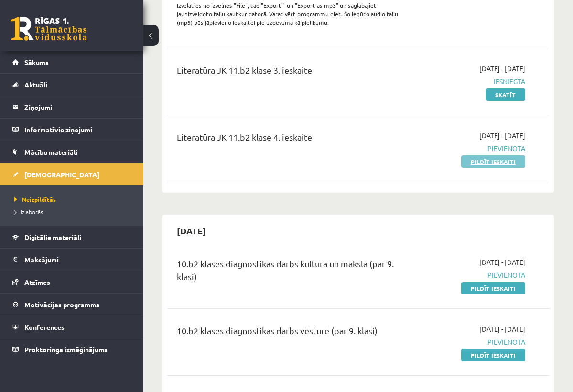
click at [513, 162] on link "Pildīt ieskaiti" at bounding box center [493, 161] width 64 height 12
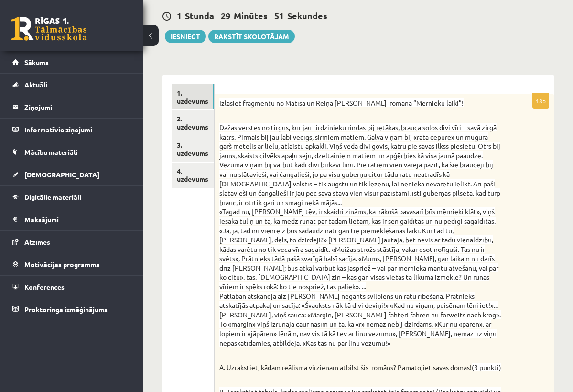
scroll to position [87, 0]
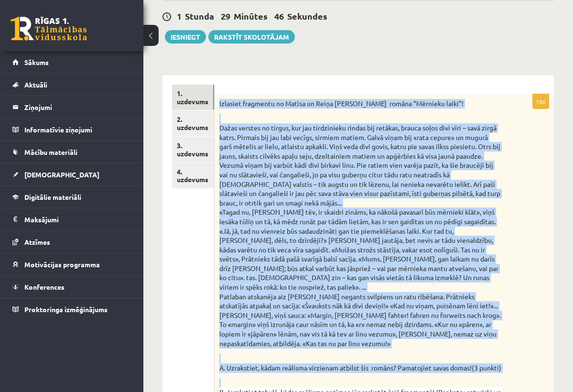
drag, startPoint x: 219, startPoint y: 103, endPoint x: 339, endPoint y: 371, distance: 294.1
click at [339, 371] on div "Izlasiet fragmentu no Matīsa un Reiņa Kaudzīšu romāna “Mērnieku laiki”! Dažas v…" at bounding box center [384, 375] width 339 height 563
click at [509, 177] on div "Izlasiet fragmentu no Matīsa un Reiņa Kaudzīšu romāna “Mērnieku laiki”! Dažas v…" at bounding box center [384, 375] width 339 height 563
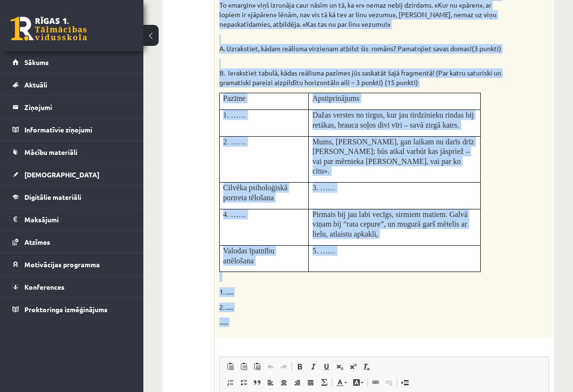
scroll to position [407, 0]
drag, startPoint x: 220, startPoint y: 101, endPoint x: 364, endPoint y: 308, distance: 251.5
click at [364, 308] on div "Izlasiet fragmentu no Matīsa un Reiņa Kaudzīšu romāna “Mērnieku laiki”! Dažas v…" at bounding box center [384, 55] width 339 height 563
copy div "Izlasiet fragmentu no Matīsa un Reiņa Kaudzīšu romāna “Mērnieku laiki”! Dažas v…"
click at [488, 317] on p "......" at bounding box center [360, 322] width 282 height 10
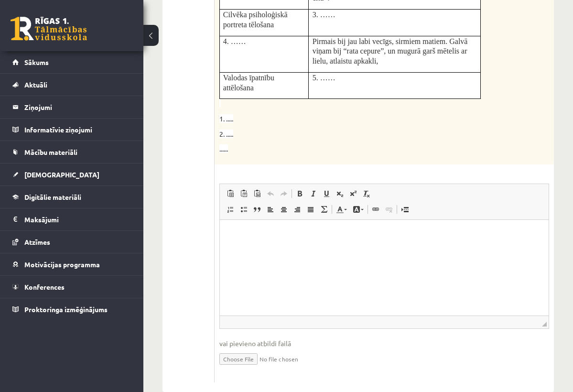
scroll to position [576, 0]
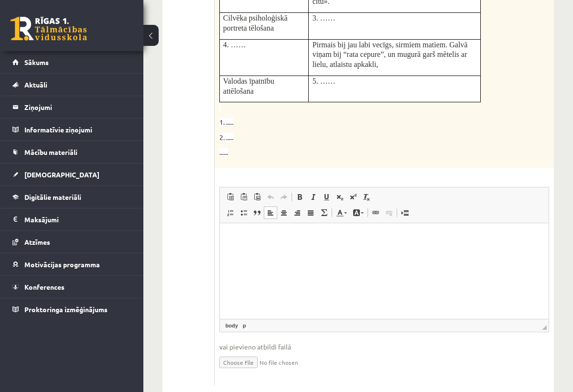
click at [344, 238] on p "Editor, wiswyg-editor-user-answer-47363755932620" at bounding box center [384, 237] width 310 height 10
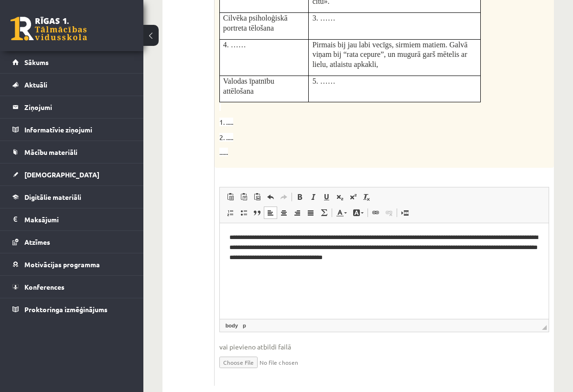
click at [243, 236] on p "**********" at bounding box center [383, 246] width 309 height 29
click at [448, 234] on p "**********" at bounding box center [383, 246] width 309 height 29
click at [481, 270] on html "**********" at bounding box center [383, 247] width 329 height 48
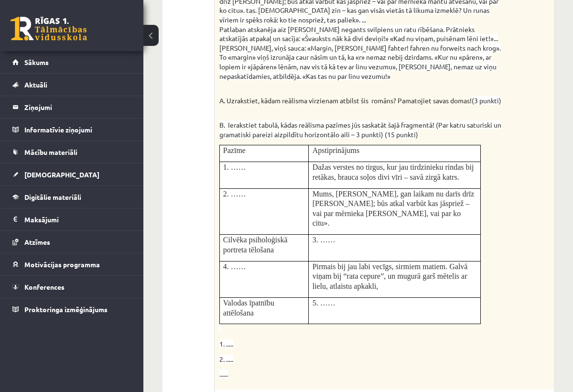
scroll to position [354, 0]
click at [278, 163] on p "1. ……" at bounding box center [264, 168] width 82 height 10
click at [249, 163] on p "1. ……" at bounding box center [264, 168] width 82 height 10
click at [246, 164] on span "1. ……" at bounding box center [234, 168] width 23 height 8
click at [245, 164] on span "1. ……" at bounding box center [234, 168] width 23 height 8
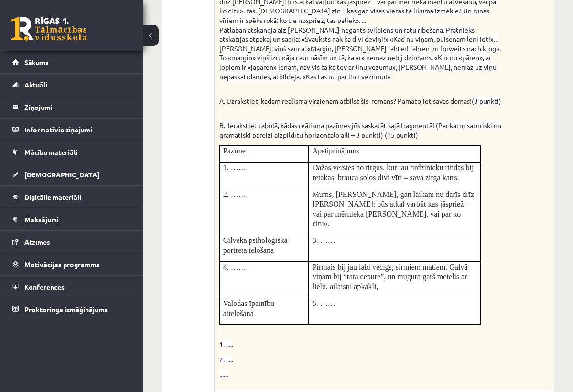
click at [242, 170] on td "1. ……" at bounding box center [263, 176] width 89 height 27
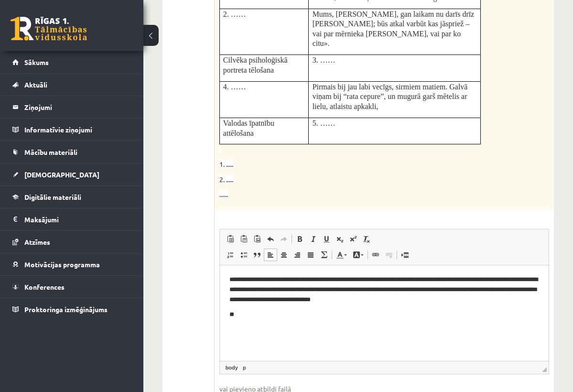
scroll to position [536, 0]
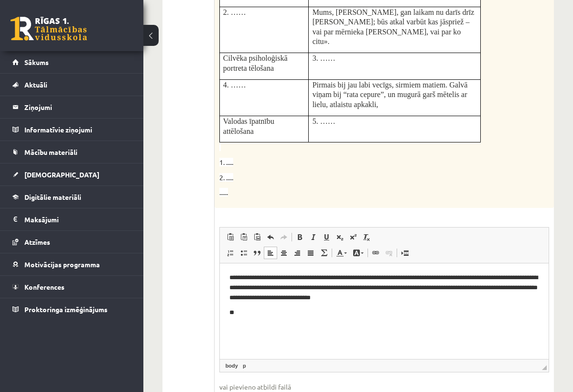
click at [229, 158] on span "1. ....." at bounding box center [226, 162] width 14 height 9
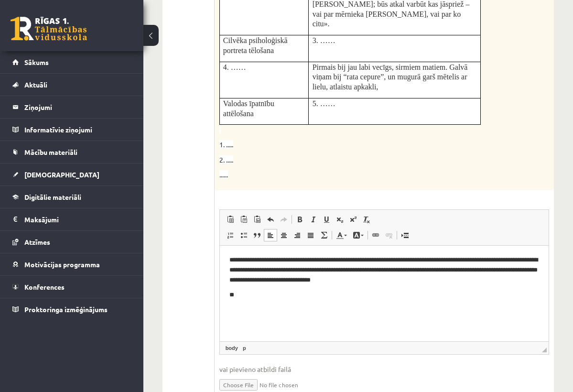
scroll to position [562, 0]
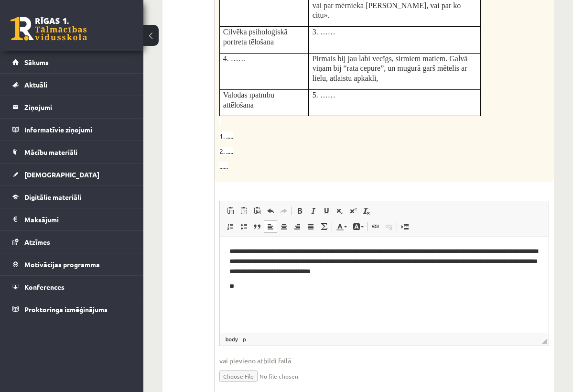
click at [264, 295] on html "**********" at bounding box center [383, 269] width 329 height 64
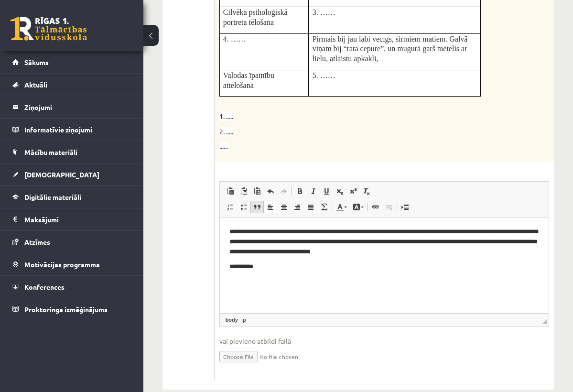
scroll to position [581, 0]
click at [237, 268] on p "**********" at bounding box center [383, 267] width 309 height 10
click at [319, 266] on p "**********" at bounding box center [383, 267] width 309 height 10
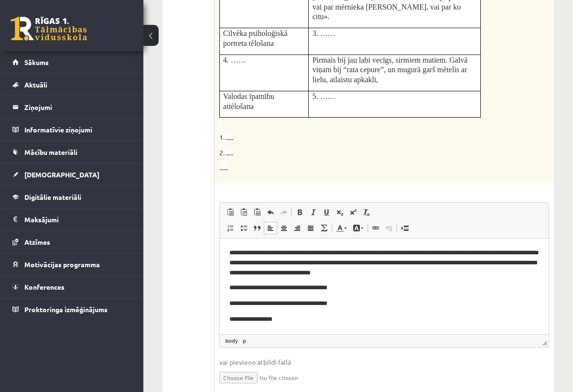
scroll to position [562, 0]
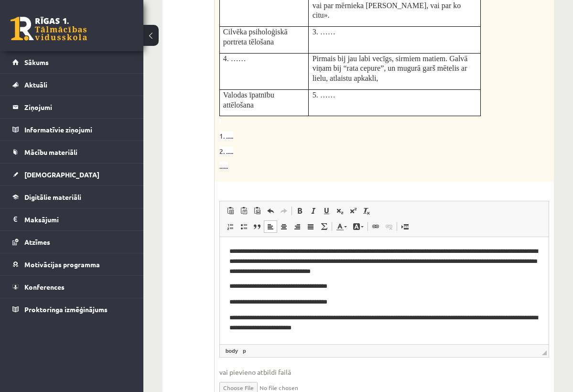
drag, startPoint x: 545, startPoint y: 324, endPoint x: 545, endPoint y: 336, distance: 12.0
click at [545, 350] on span "◢" at bounding box center [544, 352] width 5 height 5
click at [284, 328] on p "**********" at bounding box center [383, 322] width 309 height 19
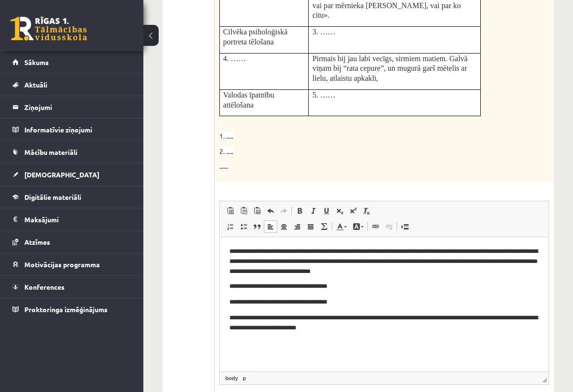
drag, startPoint x: 542, startPoint y: 336, endPoint x: 544, endPoint y: 361, distance: 25.9
click at [544, 378] on span "◢" at bounding box center [544, 380] width 5 height 5
click at [478, 334] on html "**********" at bounding box center [383, 289] width 329 height 105
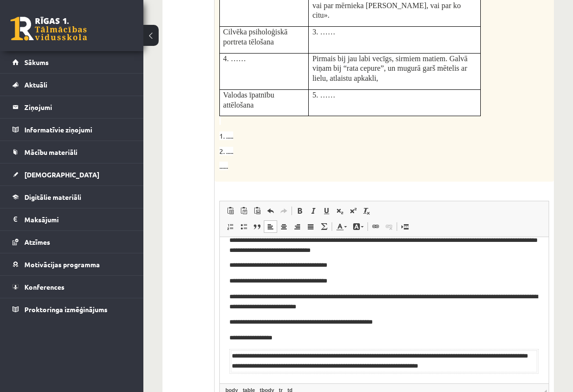
scroll to position [19, 0]
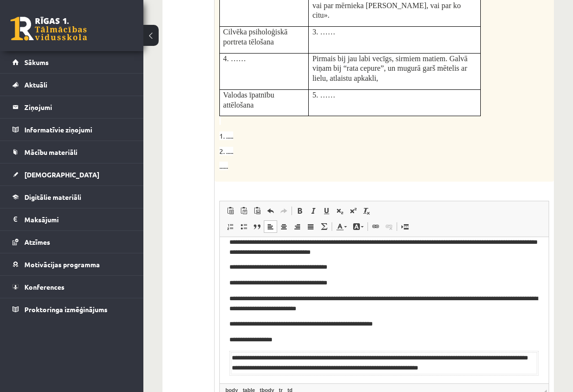
drag, startPoint x: 545, startPoint y: 362, endPoint x: 545, endPoint y: 375, distance: 12.4
click at [545, 390] on span "◢" at bounding box center [544, 392] width 5 height 5
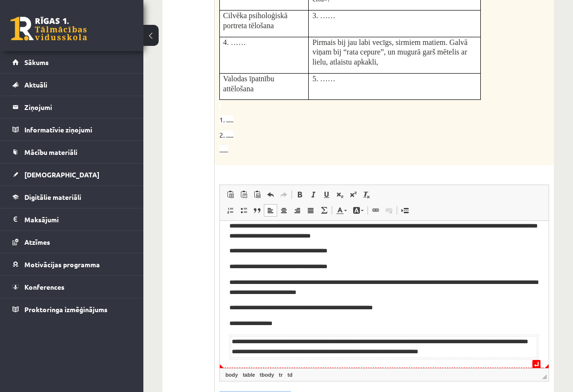
drag, startPoint x: 543, startPoint y: 379, endPoint x: 542, endPoint y: 392, distance: 12.9
click at [542, 392] on fieldset "**********" at bounding box center [384, 308] width 330 height 246
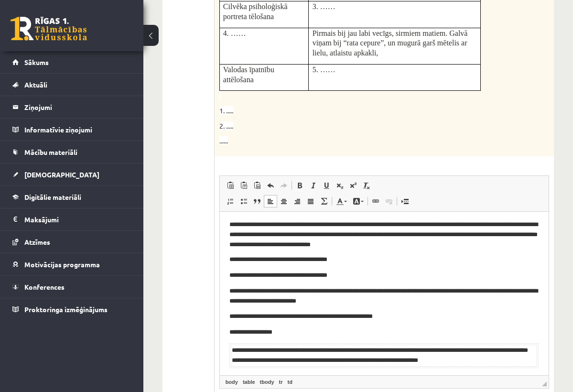
drag, startPoint x: 544, startPoint y: 348, endPoint x: 544, endPoint y: 364, distance: 16.3
click at [544, 365] on fieldset "**********" at bounding box center [384, 306] width 330 height 262
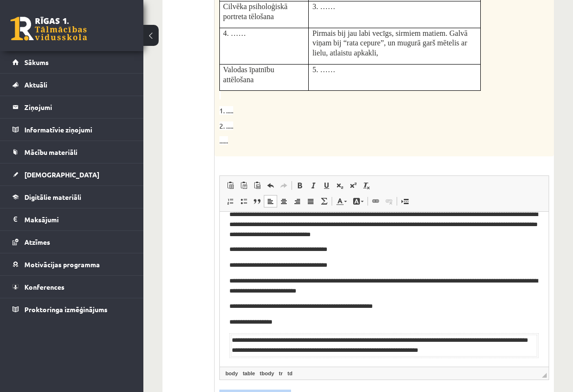
scroll to position [0, 0]
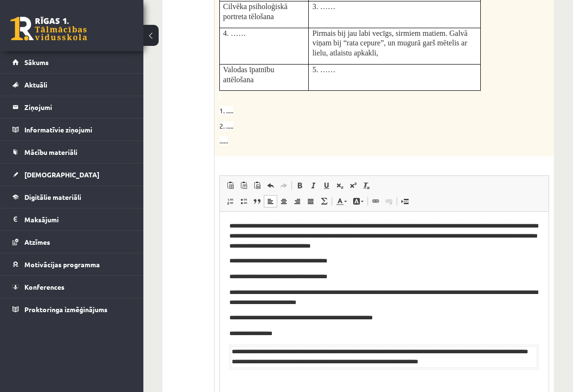
drag, startPoint x: 546, startPoint y: 359, endPoint x: 548, endPoint y: 392, distance: 33.1
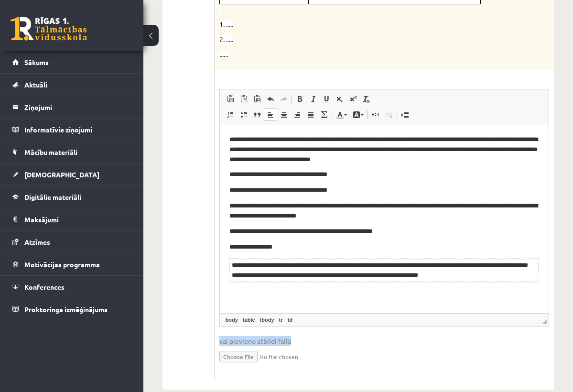
scroll to position [674, 0]
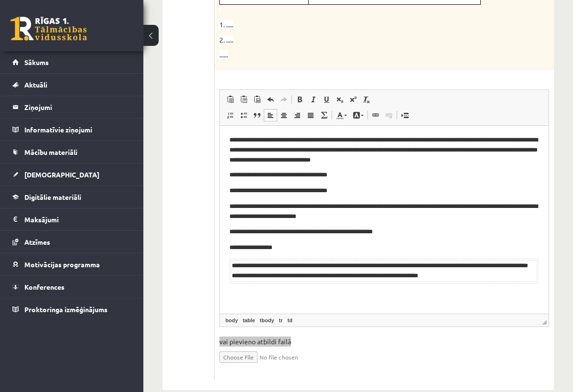
click at [499, 273] on td "**********" at bounding box center [383, 271] width 306 height 22
click at [534, 262] on td "**********" at bounding box center [383, 271] width 306 height 22
drag, startPoint x: 227, startPoint y: 265, endPoint x: 430, endPoint y: 295, distance: 205.5
click at [430, 293] on html "**********" at bounding box center [383, 208] width 329 height 167
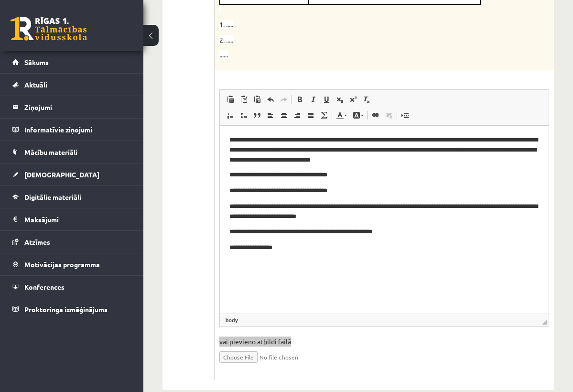
click at [369, 248] on p "**********" at bounding box center [383, 247] width 309 height 10
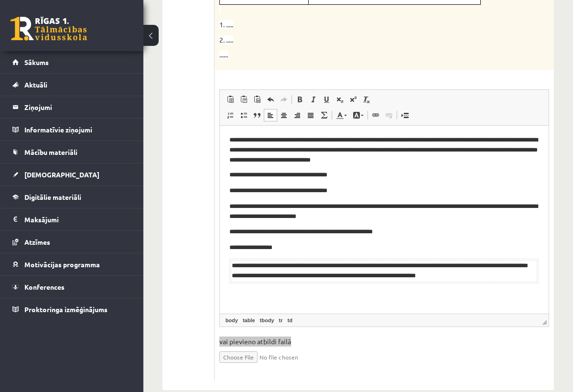
drag, startPoint x: 229, startPoint y: 266, endPoint x: 382, endPoint y: 299, distance: 157.1
click at [382, 299] on html "**********" at bounding box center [383, 213] width 329 height 177
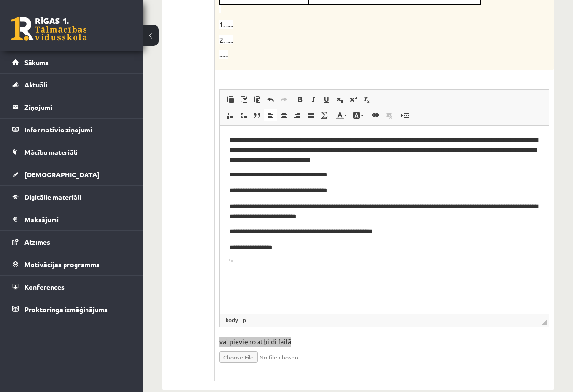
click at [240, 271] on body "**********" at bounding box center [384, 204] width 310 height 138
click at [230, 262] on td "Editor, wiswyg-editor-user-answer-47363755932620" at bounding box center [231, 261] width 2 height 2
click at [296, 240] on body "**********" at bounding box center [383, 201] width 309 height 133
click at [296, 244] on p "**********" at bounding box center [383, 247] width 309 height 10
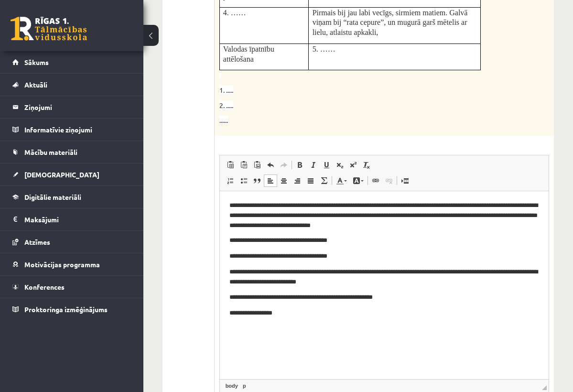
scroll to position [623, 0]
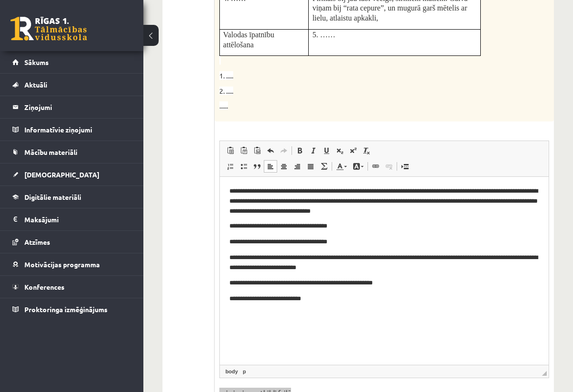
click at [297, 300] on p "**********" at bounding box center [383, 299] width 309 height 10
click at [330, 303] on body "**********" at bounding box center [383, 252] width 309 height 133
click at [330, 296] on p "**********" at bounding box center [383, 299] width 309 height 10
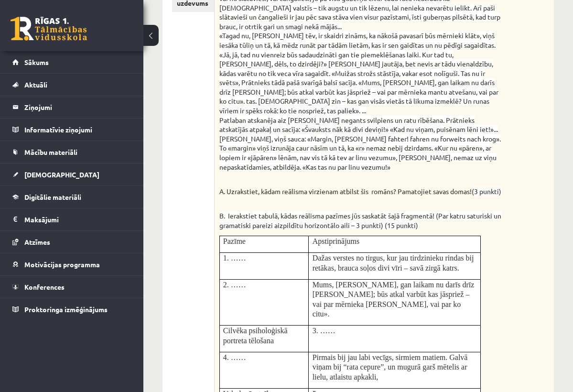
scroll to position [265, 0]
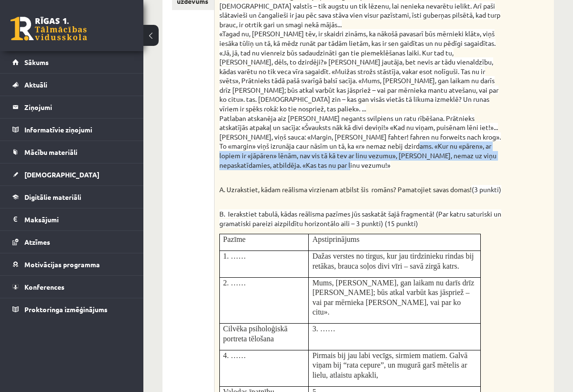
drag, startPoint x: 429, startPoint y: 129, endPoint x: 422, endPoint y: 148, distance: 19.8
click at [422, 148] on p "Dažas verstes no tirgus, kur jau tirdzinieku rindas bij retākas, brauca soļos d…" at bounding box center [360, 52] width 282 height 234
copy span "«Kur nu «pāren», ar lopiem ir «jāpāren» lēnām, nav vis tā kā tev ar linu vezumu…"
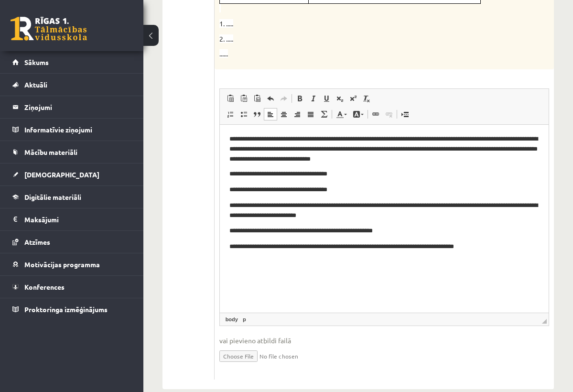
scroll to position [674, 0]
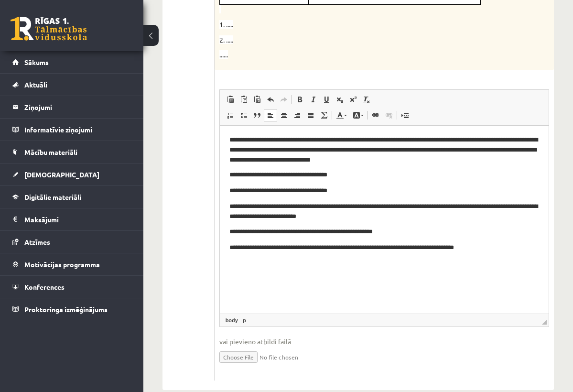
click at [488, 246] on p "**********" at bounding box center [383, 247] width 309 height 10
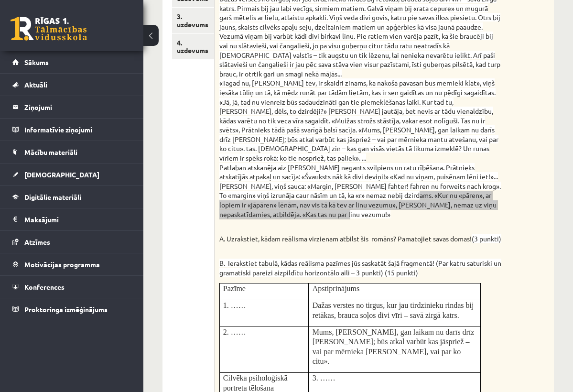
scroll to position [218, 0]
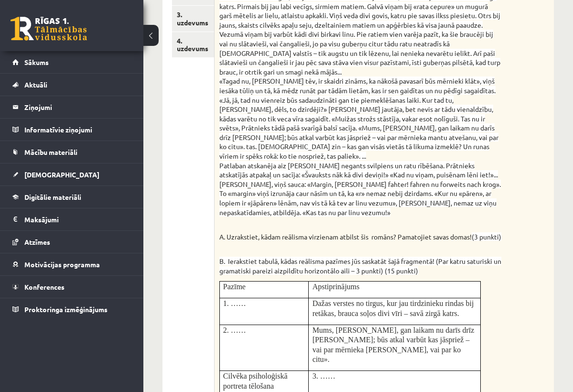
click at [386, 247] on p "B. Ierakstiet tabulā, kādas reālisma pazīmes jūs saskatāt šajā fragmentā! (Par …" at bounding box center [360, 261] width 282 height 28
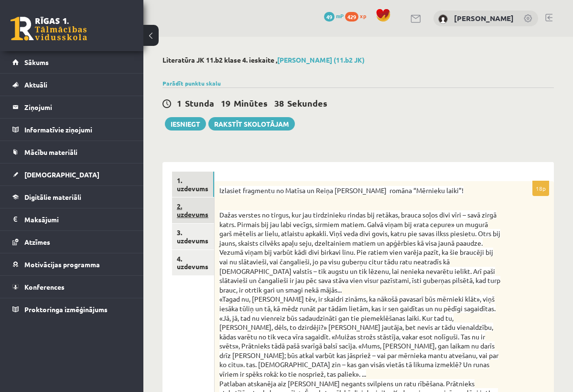
scroll to position [0, 0]
click at [195, 208] on link "2. uzdevums" at bounding box center [193, 210] width 42 height 26
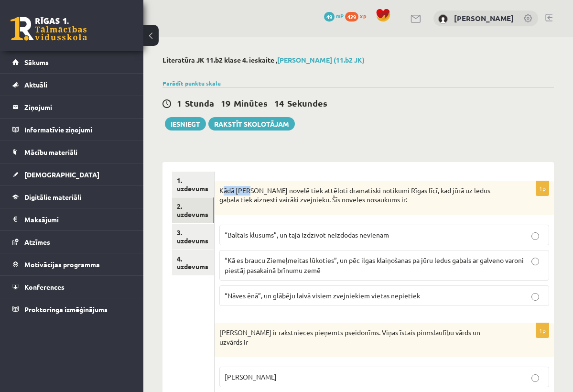
drag, startPoint x: 225, startPoint y: 187, endPoint x: 251, endPoint y: 193, distance: 26.4
click at [251, 193] on p "Kādā Rūdolfa Blaumaņa novelē tiek attēloti dramatiski notikumi Rīgas līcī, kad …" at bounding box center [360, 195] width 282 height 19
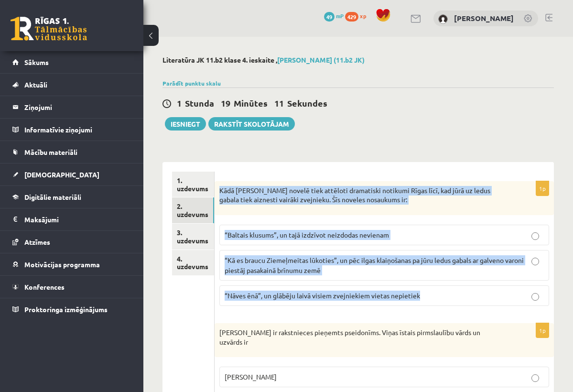
drag, startPoint x: 219, startPoint y: 191, endPoint x: 412, endPoint y: 306, distance: 224.7
click at [412, 306] on div "1p Kādā Rūdolfa Blaumaņa novelē tiek attēloti dramatiski notikumi Rīgas līcī, k…" at bounding box center [384, 247] width 339 height 132
copy div "Kādā Rūdolfa Blaumaņa novelē tiek attēloti dramatiski notikumi Rīgas līcī, kad …"
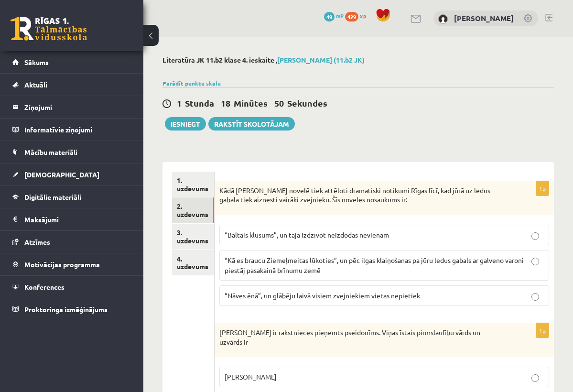
click at [304, 293] on span "“Nāves ēnā”, un glābēju laivā visiem zvejniekiem vietas nepietiek" at bounding box center [323, 295] width 196 height 9
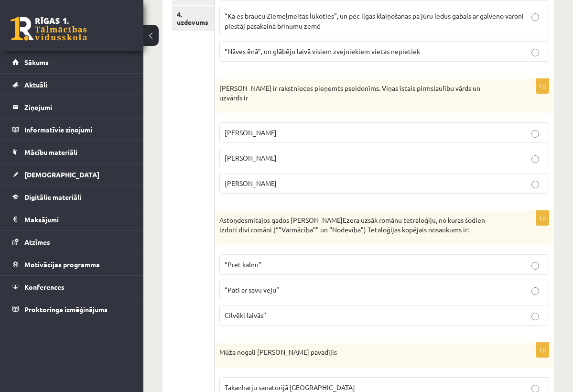
scroll to position [300, 0]
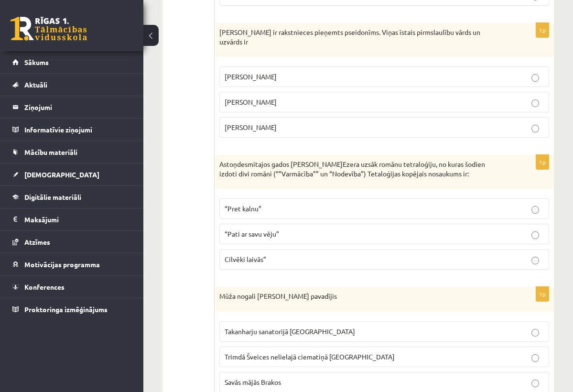
drag, startPoint x: 219, startPoint y: 29, endPoint x: 286, endPoint y: 119, distance: 112.1
click at [286, 119] on div "1p Regīna Ezera ir rakstnieces pieņemts pseidonīms. Viņas īstais pirmslaulību v…" at bounding box center [384, 84] width 339 height 122
copy div "Regīna Ezera ir rakstnieces pieņemts pseidonīms. Viņas īstais pirmslaulību vārd…"
click at [326, 140] on form "1p Kādā Rūdolfa Blaumaņa novelē tiek attēloti dramatiski notikumi Rīgas līcī, k…" at bounding box center [384, 390] width 320 height 1038
click at [328, 122] on p "Regīna Šamreto" at bounding box center [384, 127] width 319 height 10
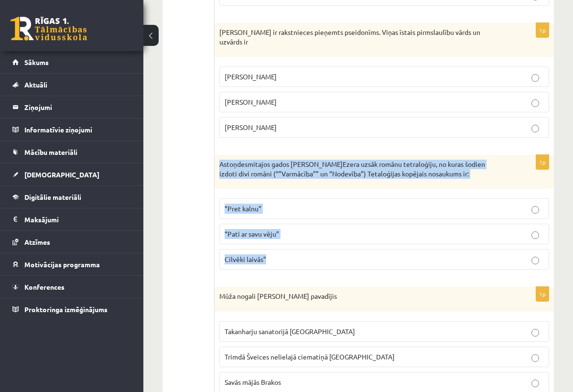
drag, startPoint x: 220, startPoint y: 152, endPoint x: 286, endPoint y: 262, distance: 128.0
click at [286, 262] on div "1p Astoņdesmitajos gados R.Ezera uzsāk romānu tetraloģiju, no kuras šodien izdo…" at bounding box center [384, 216] width 339 height 122
copy div "Astoņdesmitajos gados R.Ezera uzsāk romānu tetraloģiju, no kuras šodien izdoti …"
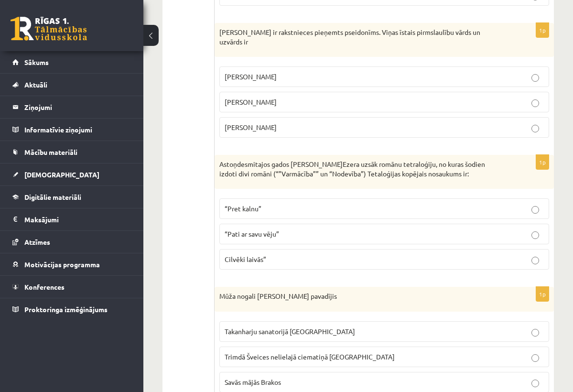
click at [295, 269] on form "1p Kādā Rūdolfa Blaumaņa novelē tiek attēloti dramatiski notikumi Rīgas līcī, k…" at bounding box center [384, 390] width 320 height 1038
click at [413, 229] on p "“Pati ar savu vēju”" at bounding box center [384, 234] width 319 height 10
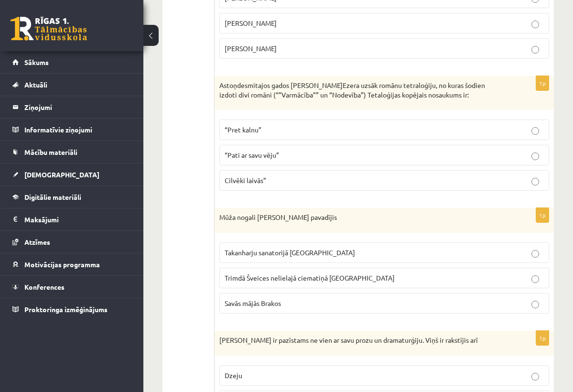
scroll to position [399, 0]
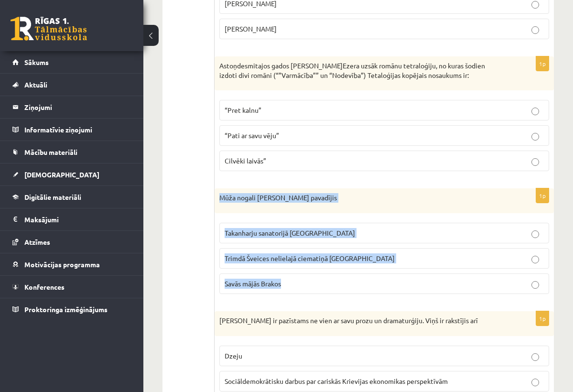
drag, startPoint x: 219, startPoint y: 186, endPoint x: 277, endPoint y: 279, distance: 109.3
click at [277, 280] on div "1p Mūža nogali Rūdolfs Blaumanis pavadījis Takanharju sanatorijā Somijā Trimdā …" at bounding box center [384, 244] width 339 height 113
copy div "Mūža nogali Rūdolfs Blaumanis pavadījis Takanharju sanatorijā Somijā Trimdā Šve…"
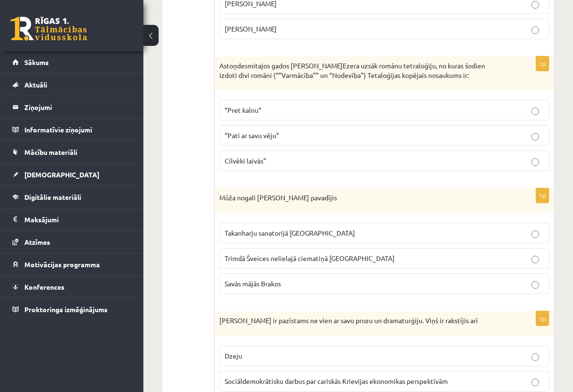
click at [293, 316] on p "Rūdolfs Blaumanis ir pazīstams ne vien ar savu prozu un dramaturģiju. Viņš ir r…" at bounding box center [360, 321] width 282 height 10
click at [302, 229] on span "Takanharju sanatorijā Somijā" at bounding box center [290, 233] width 131 height 9
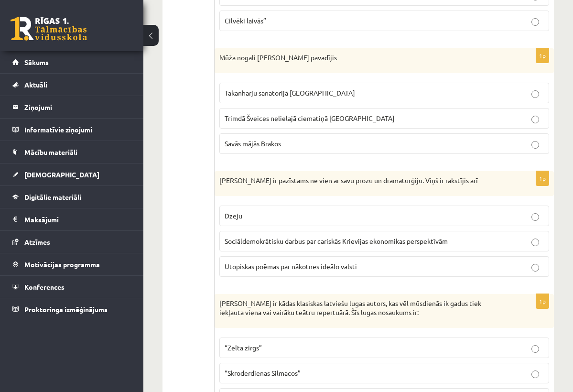
scroll to position [540, 0]
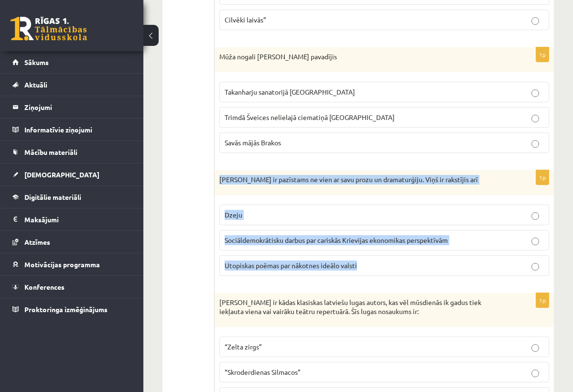
drag, startPoint x: 220, startPoint y: 168, endPoint x: 364, endPoint y: 261, distance: 171.1
click at [364, 261] on div "1p Rūdolfs Blaumanis ir pazīstams ne vien ar savu prozu un dramaturģiju. Viņš i…" at bounding box center [384, 226] width 339 height 113
copy div "Rūdolfs Blaumanis ir pazīstams ne vien ar savu prozu un dramaturģiju. Viņš ir r…"
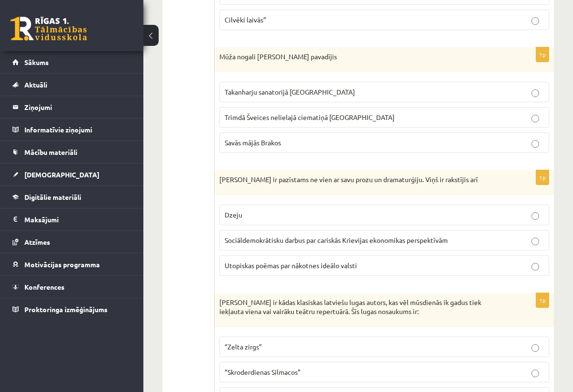
click at [363, 268] on div "1p Rūdolfs Blaumanis ir pazīstams ne vien ar savu prozu un dramaturģiju. Viņš i…" at bounding box center [384, 226] width 339 height 113
click at [292, 210] on p "Dzeju" at bounding box center [384, 215] width 319 height 10
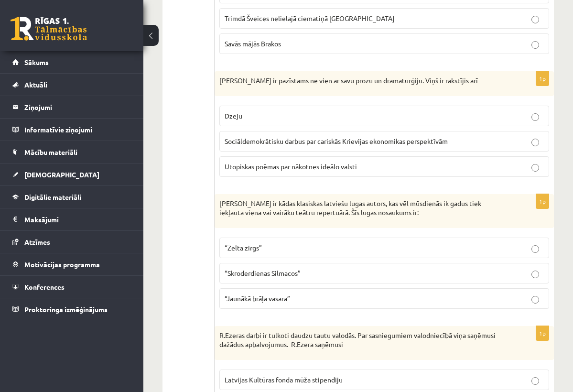
scroll to position [642, 0]
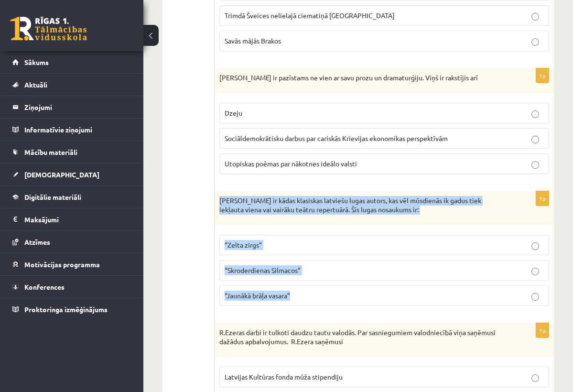
drag, startPoint x: 217, startPoint y: 188, endPoint x: 290, endPoint y: 290, distance: 125.4
click at [290, 290] on div "1p Rūdolfs Blaumanis ir kādas klasiskas latviešu lugas autors, kas vēl mūsdienā…" at bounding box center [384, 252] width 339 height 122
copy div "Rūdolfs Blaumanis ir kādas klasiskas latviešu lugas autors, kas vēl mūsdienās i…"
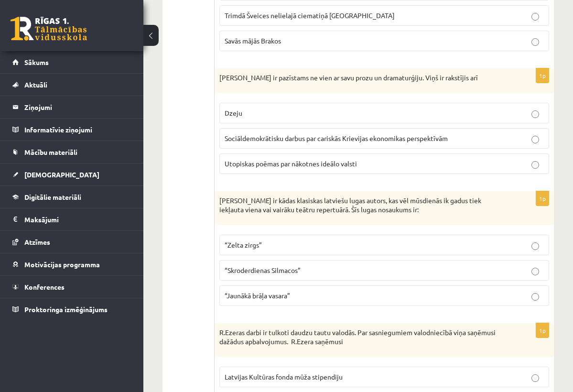
click at [309, 311] on form "1p Kādā Rūdolfa Blaumaņa novelē tiek attēloti dramatiski notikumi Rīgas līcī, k…" at bounding box center [384, 49] width 320 height 1038
click at [350, 264] on label "“Skroderdienas Silmacos”" at bounding box center [384, 270] width 330 height 21
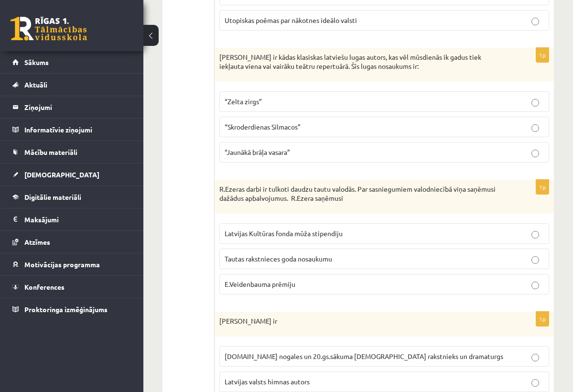
scroll to position [805, 0]
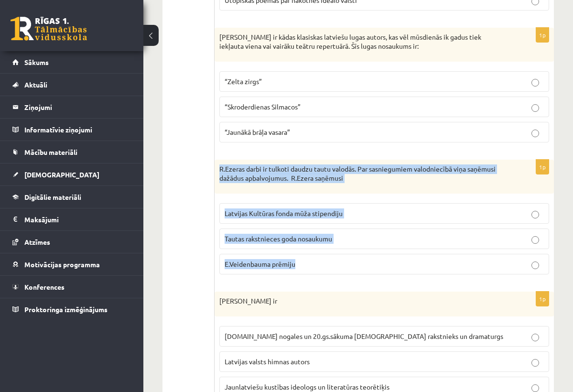
drag, startPoint x: 220, startPoint y: 156, endPoint x: 317, endPoint y: 263, distance: 143.9
click at [317, 263] on div "1p R.Ezeras darbi ir tulkoti daudzu tautu valodās. Par sasniegumiem valodniecīb…" at bounding box center [384, 221] width 339 height 122
copy div "R.Ezeras darbi ir tulkoti daudzu tautu valodās. Par sasniegumiem valodniecībā v…"
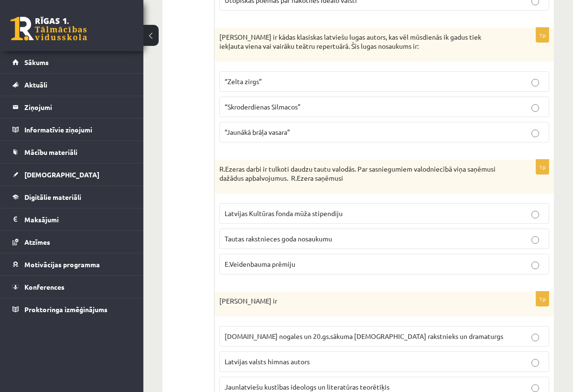
click at [313, 234] on span "Tautas rakstnieces goda nosaukumu" at bounding box center [279, 238] width 108 height 9
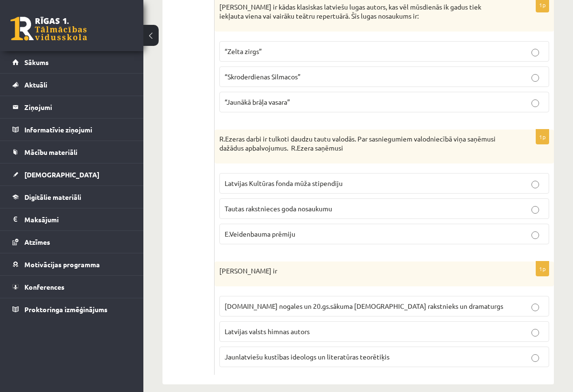
scroll to position [834, 0]
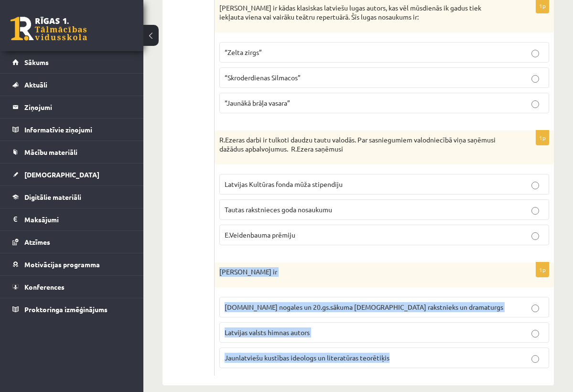
drag, startPoint x: 220, startPoint y: 259, endPoint x: 344, endPoint y: 359, distance: 159.1
click at [344, 359] on div "1p Rūdolfs Blaumanis ir 19.gs nogales un 20.gs.sākuma latviešu rakstnieks un dr…" at bounding box center [384, 318] width 339 height 113
copy div "Rūdolfs Blaumanis ir 19.gs nogales un 20.gs.sākuma latviešu rakstnieks un drama…"
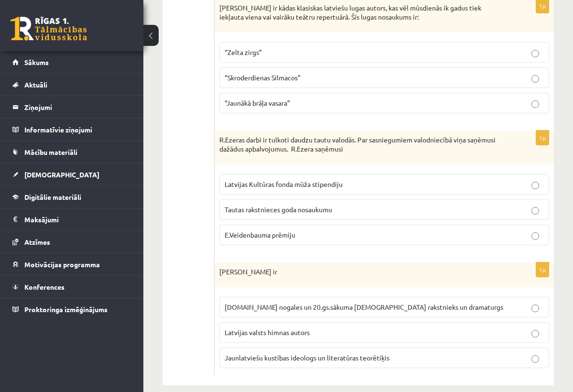
click at [342, 303] on span "19.gs nogales un 20.gs.sākuma latviešu rakstnieks un dramaturgs" at bounding box center [364, 307] width 279 height 9
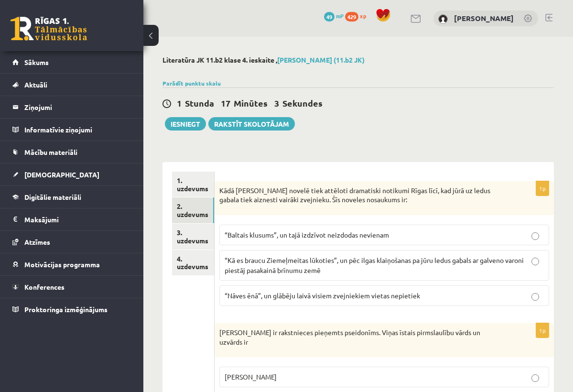
scroll to position [0, 0]
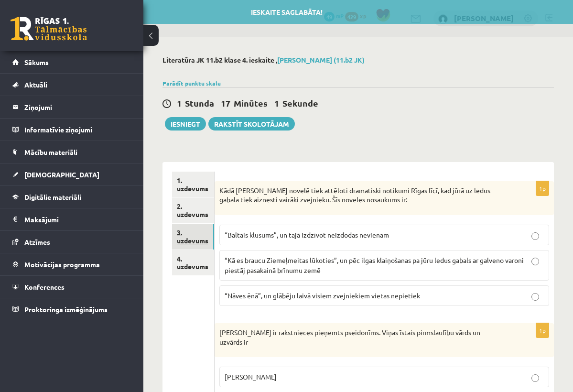
click at [193, 233] on link "3. uzdevums" at bounding box center [193, 237] width 42 height 26
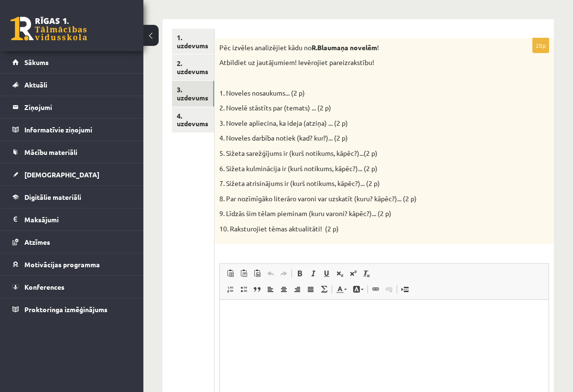
scroll to position [142, 0]
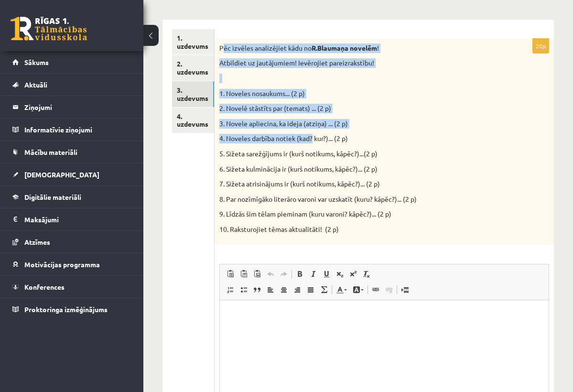
drag, startPoint x: 222, startPoint y: 47, endPoint x: 313, endPoint y: 135, distance: 126.5
click at [313, 135] on div "Pēc izvēles analizējiet kādu no R.Blaumaņa novelēm ! Atbildiet uz jautājumiem! …" at bounding box center [384, 142] width 339 height 206
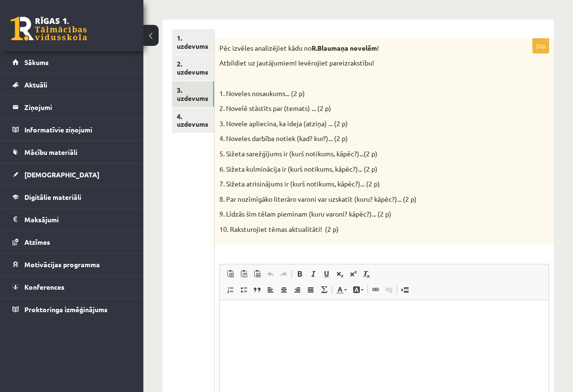
click at [289, 75] on p at bounding box center [360, 79] width 282 height 10
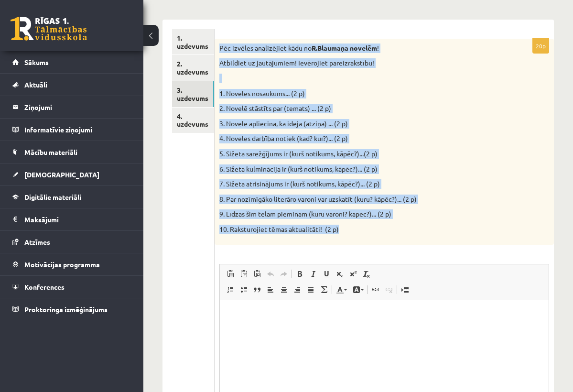
drag, startPoint x: 220, startPoint y: 48, endPoint x: 333, endPoint y: 233, distance: 216.7
click at [333, 233] on div "Pēc izvēles analizējiet kādu no R.Blaumaņa novelēm ! Atbildiet uz jautājumiem! …" at bounding box center [384, 142] width 339 height 206
click at [337, 240] on div "Pēc izvēles analizējiet kādu no R.Blaumaņa novelēm ! Atbildiet uz jautājumiem! …" at bounding box center [384, 142] width 339 height 206
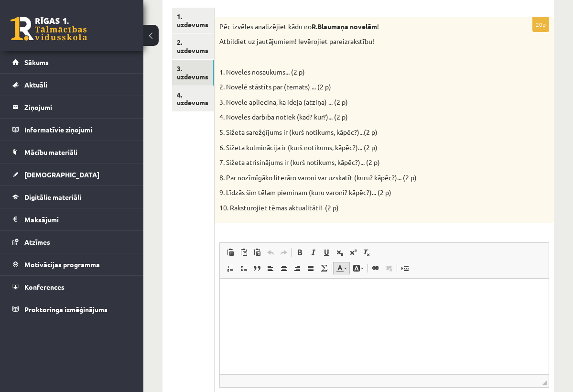
scroll to position [182, 0]
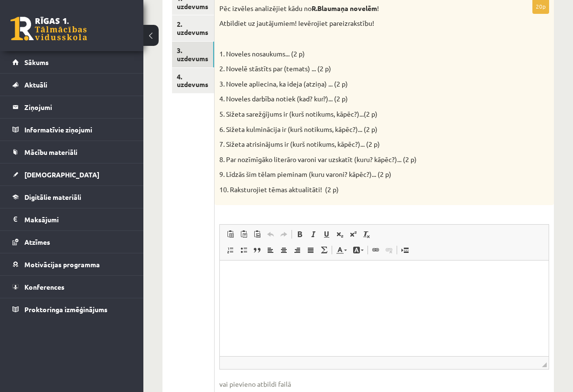
click at [347, 289] on html at bounding box center [383, 274] width 329 height 29
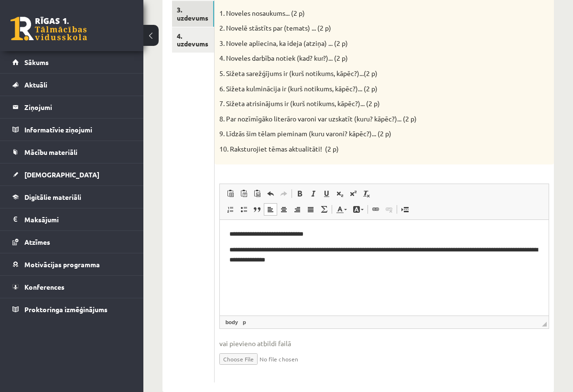
scroll to position [224, 0]
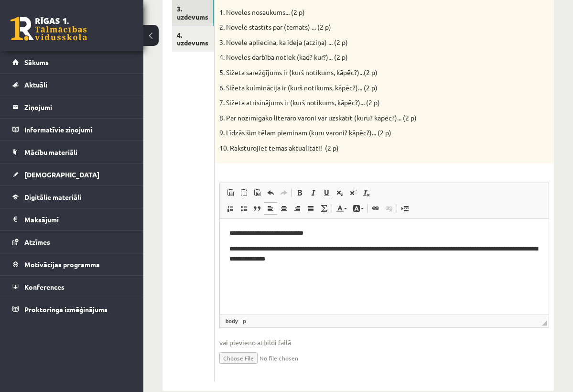
click at [328, 249] on p "**********" at bounding box center [383, 253] width 309 height 19
click at [330, 249] on p "**********" at bounding box center [383, 253] width 309 height 19
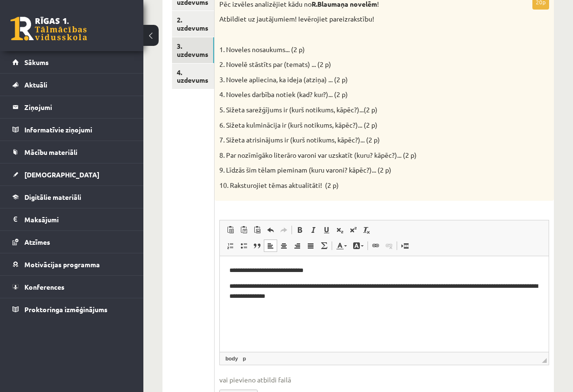
scroll to position [184, 0]
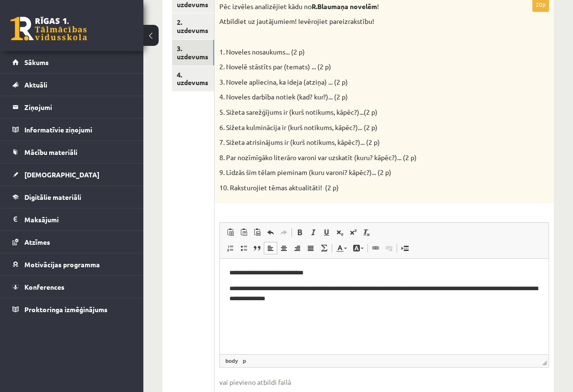
click at [365, 303] on html "**********" at bounding box center [383, 285] width 329 height 54
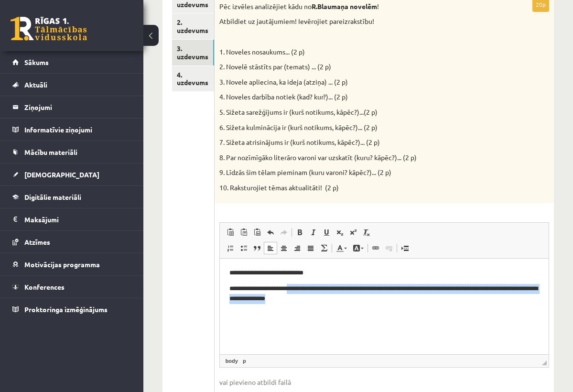
drag, startPoint x: 292, startPoint y: 288, endPoint x: 310, endPoint y: 305, distance: 24.7
click at [310, 305] on html "**********" at bounding box center [383, 285] width 329 height 54
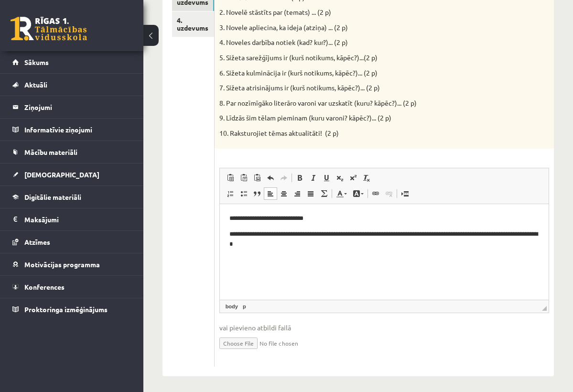
scroll to position [238, 0]
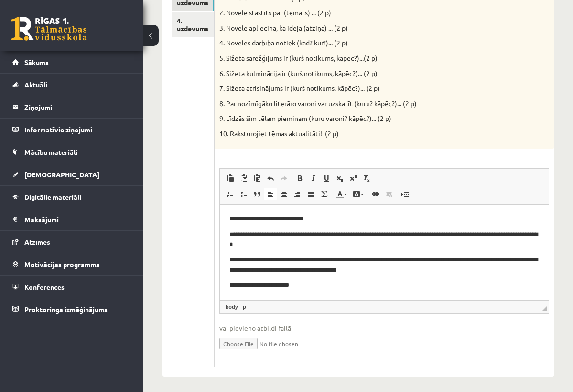
click at [307, 262] on p "**********" at bounding box center [383, 264] width 309 height 19
click at [320, 285] on p "**********" at bounding box center [383, 285] width 309 height 10
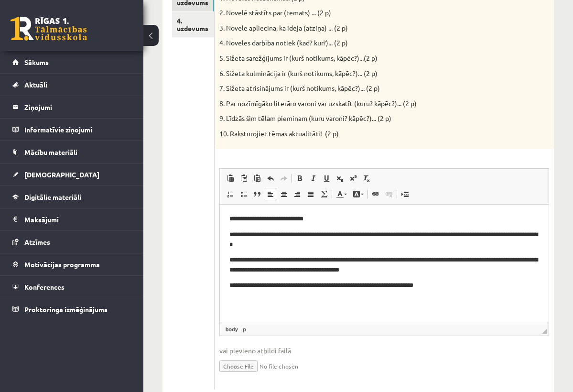
scroll to position [0, 0]
drag, startPoint x: 546, startPoint y: 306, endPoint x: 543, endPoint y: 358, distance: 52.7
click at [543, 359] on span "◢" at bounding box center [544, 361] width 5 height 5
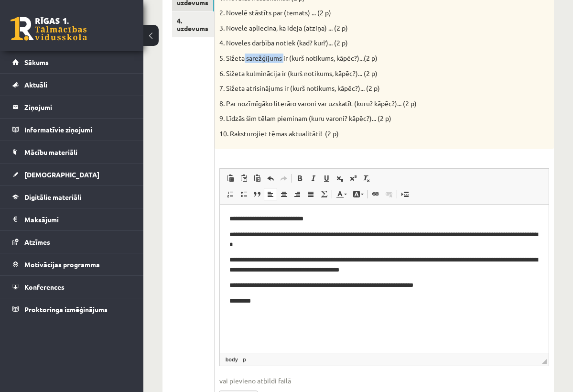
drag, startPoint x: 246, startPoint y: 55, endPoint x: 284, endPoint y: 58, distance: 37.9
click at [284, 58] on p "5. Sižeta sarežģījums ir (kurš notikums, kāpēc?)...(2 p)" at bounding box center [360, 59] width 282 height 10
click at [283, 303] on p "*********" at bounding box center [383, 301] width 309 height 10
click at [257, 301] on p "**********" at bounding box center [383, 301] width 309 height 10
click at [312, 307] on html "**********" at bounding box center [383, 259] width 329 height 111
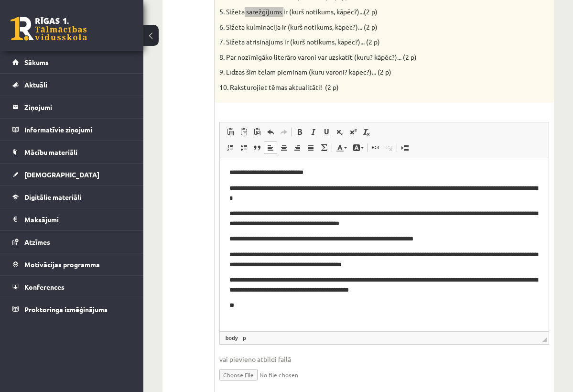
drag, startPoint x: 544, startPoint y: 311, endPoint x: 542, endPoint y: 336, distance: 24.9
click at [542, 338] on span "◢" at bounding box center [544, 340] width 5 height 5
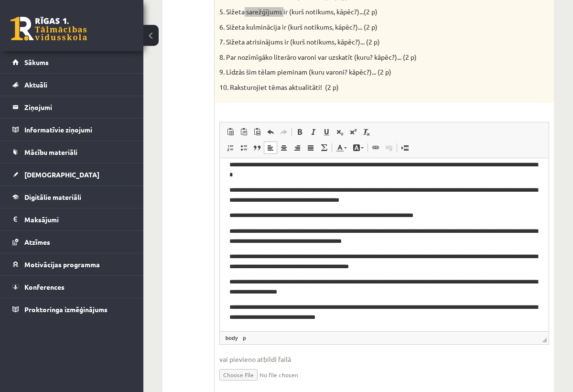
scroll to position [28, 0]
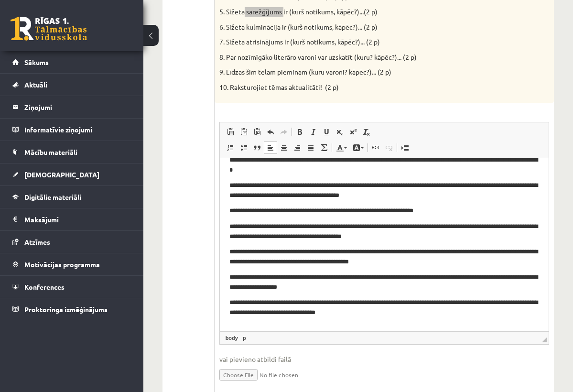
click at [432, 317] on body "**********" at bounding box center [384, 236] width 310 height 194
click at [437, 306] on p "**********" at bounding box center [383, 306] width 309 height 19
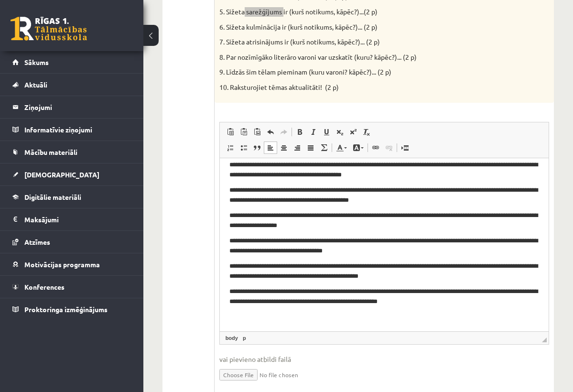
scroll to position [76, 0]
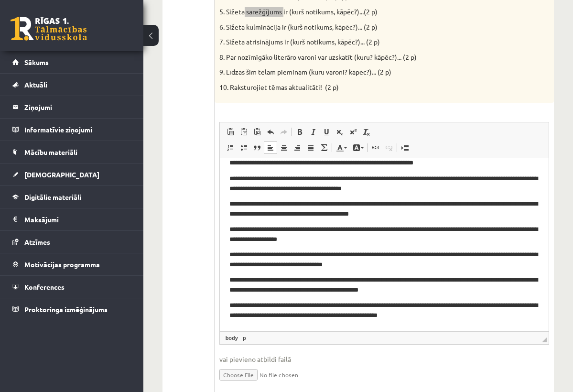
click at [295, 229] on p "**********" at bounding box center [383, 233] width 309 height 19
click at [294, 203] on p "**********" at bounding box center [383, 208] width 309 height 19
click at [298, 180] on p "**********" at bounding box center [383, 183] width 309 height 19
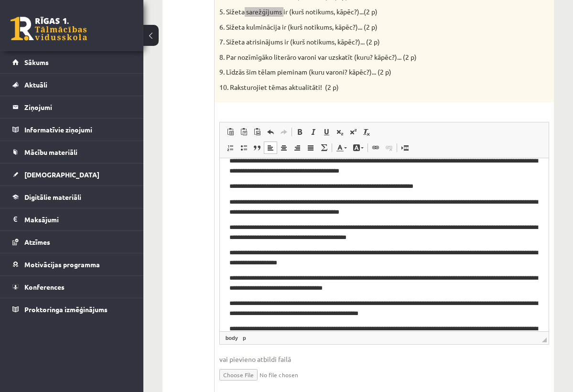
click at [304, 186] on p "**********" at bounding box center [383, 186] width 309 height 10
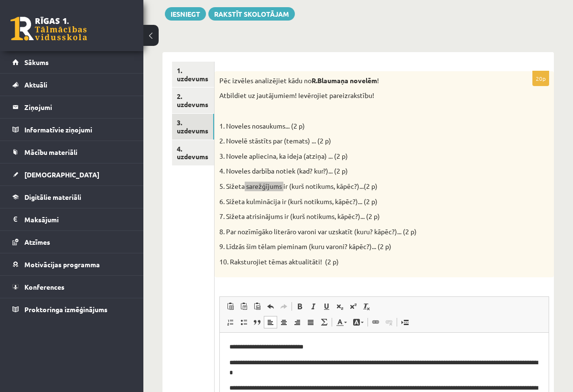
scroll to position [108, 0]
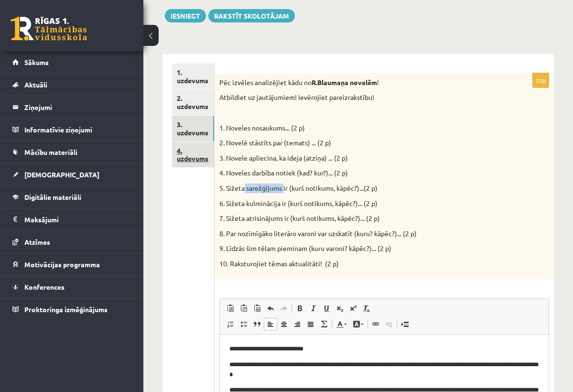
click at [192, 159] on link "4. uzdevums" at bounding box center [193, 155] width 42 height 26
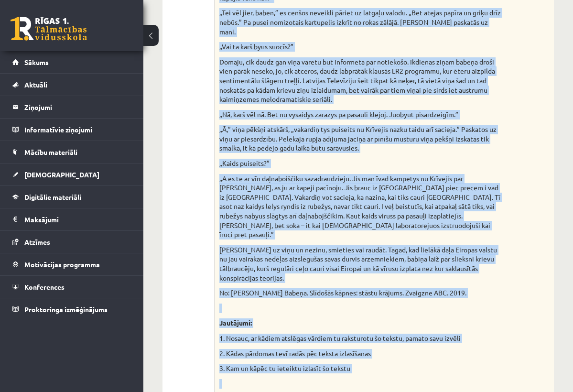
scroll to position [956, 0]
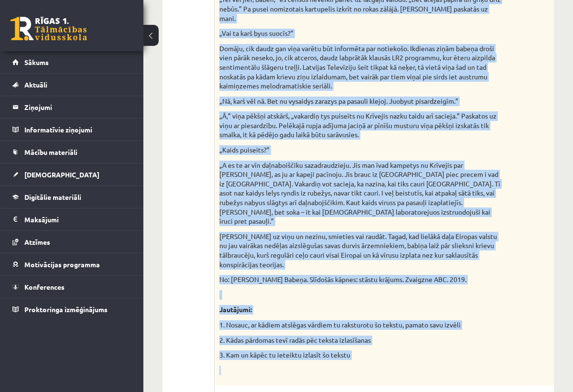
drag, startPoint x: 220, startPoint y: 145, endPoint x: 384, endPoint y: 317, distance: 237.7
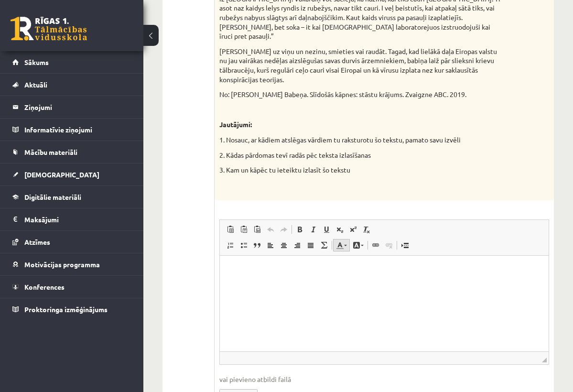
scroll to position [1140, 0]
click at [326, 286] on html at bounding box center [383, 271] width 329 height 29
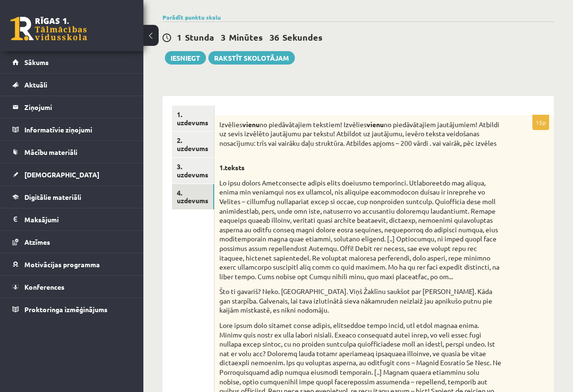
scroll to position [67, 0]
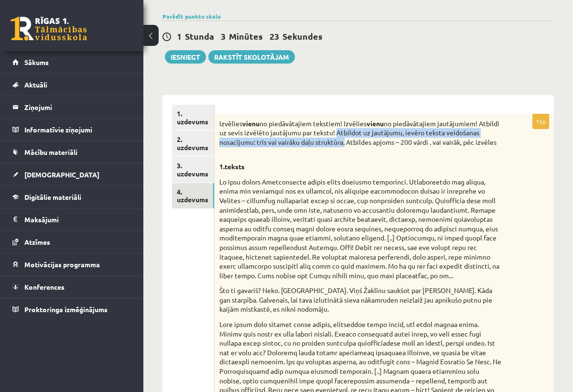
drag, startPoint x: 358, startPoint y: 131, endPoint x: 382, endPoint y: 144, distance: 27.4
click at [382, 144] on p "Izvēlies vienu no piedāvātajiem tekstiem! Izvēlies vienu no piedāvātajiem jautā…" at bounding box center [360, 133] width 282 height 28
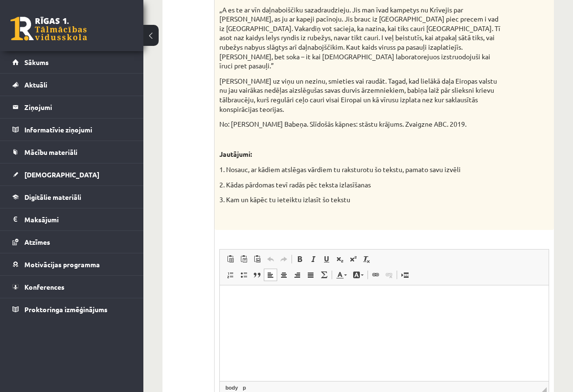
scroll to position [1114, 0]
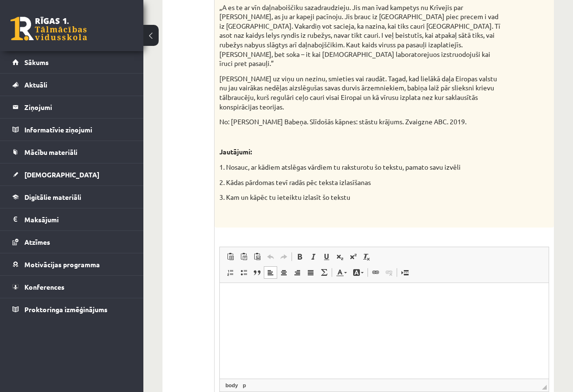
click at [317, 312] on html at bounding box center [383, 297] width 329 height 29
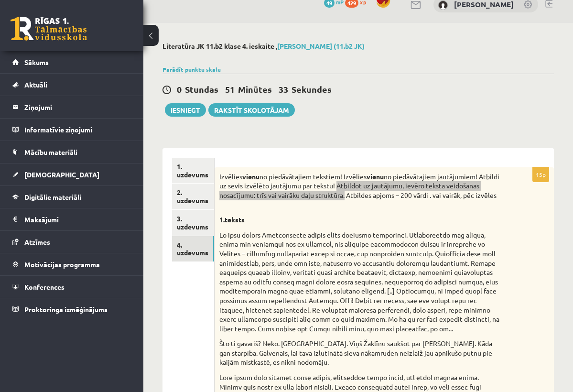
scroll to position [18, 0]
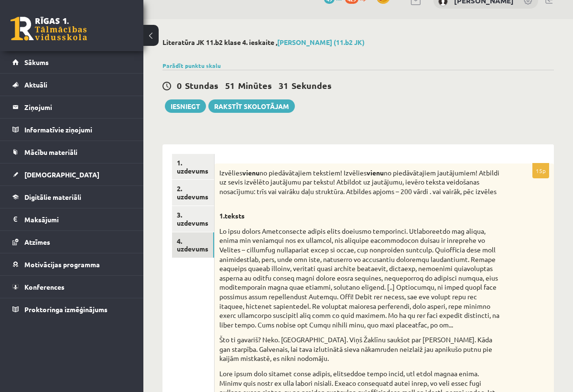
click at [350, 238] on p at bounding box center [360, 278] width 282 height 103
click at [203, 171] on link "1. uzdevums" at bounding box center [193, 167] width 42 height 26
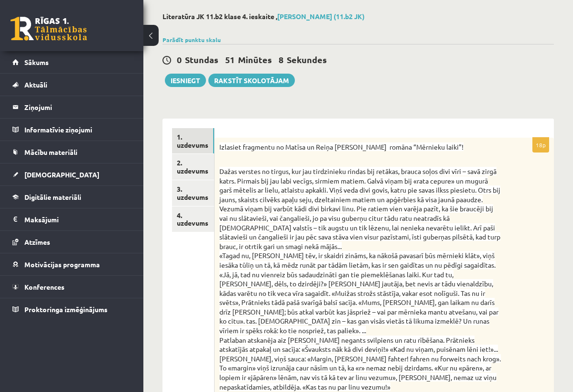
scroll to position [44, 0]
click at [182, 165] on link "2. uzdevums" at bounding box center [193, 167] width 42 height 26
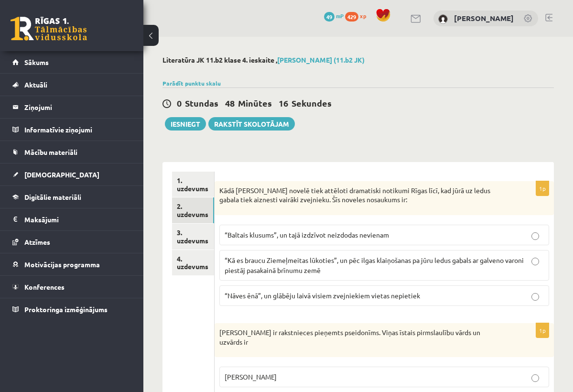
scroll to position [0, 0]
click at [188, 234] on link "3. uzdevums" at bounding box center [193, 237] width 42 height 26
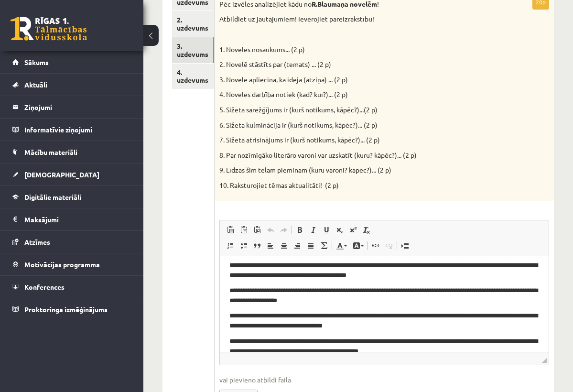
scroll to position [186, 0]
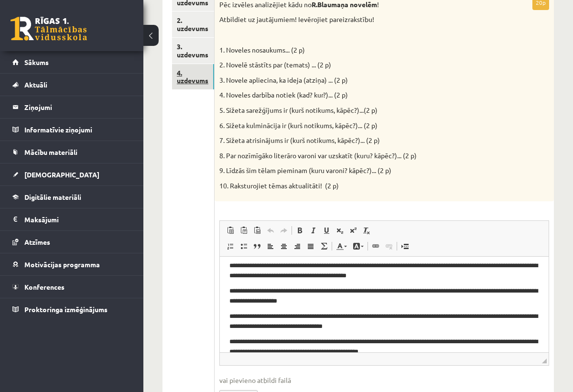
click at [203, 78] on link "4. uzdevums" at bounding box center [193, 77] width 42 height 26
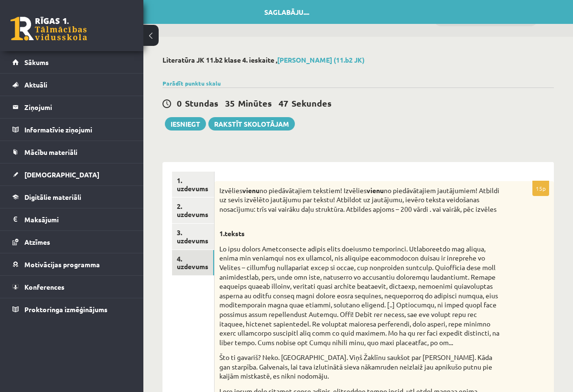
scroll to position [0, 0]
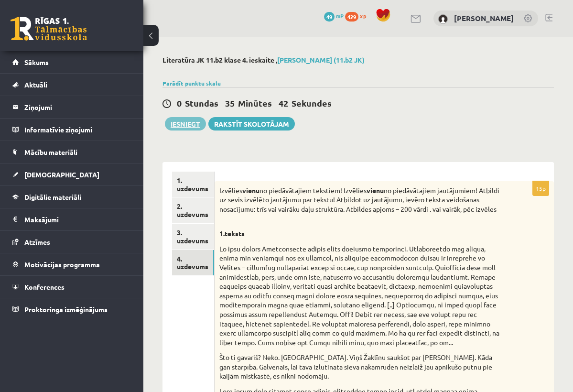
click at [198, 122] on button "Iesniegt" at bounding box center [185, 123] width 41 height 13
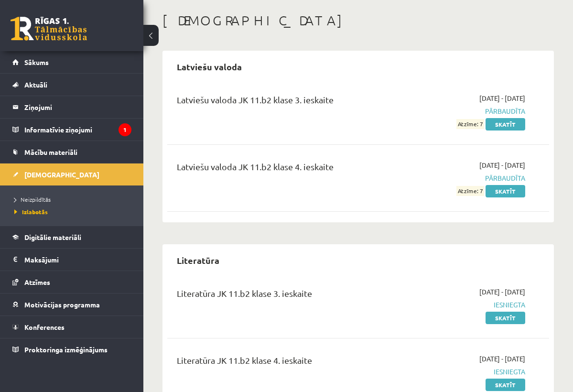
scroll to position [46, 0]
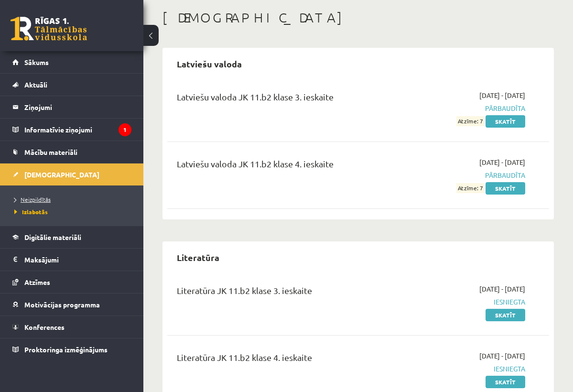
click at [48, 196] on span "Neizpildītās" at bounding box center [32, 200] width 36 height 8
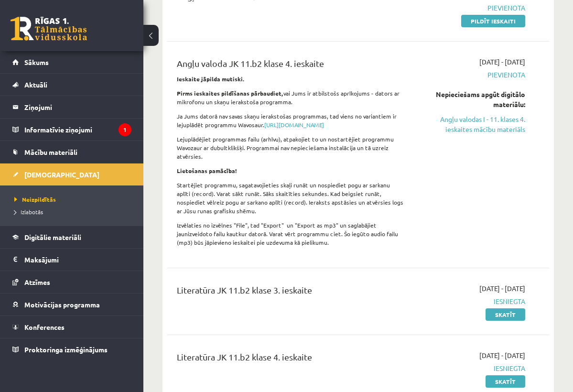
scroll to position [146, 0]
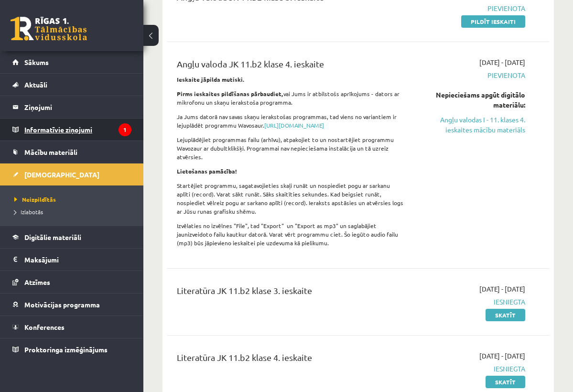
click at [84, 137] on legend "Informatīvie ziņojumi 1" at bounding box center [77, 130] width 107 height 22
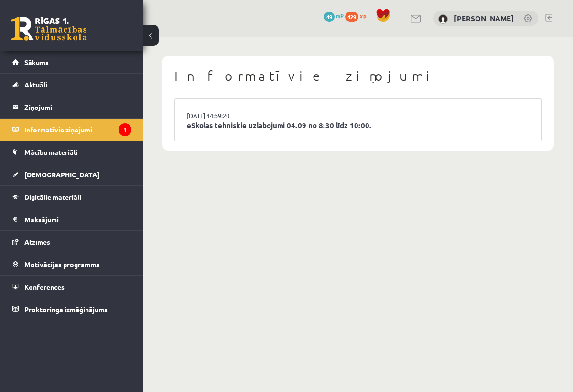
click at [242, 130] on link "eSkolas tehniskie uzlabojumi 04.09 no 8:30 līdz 10:00." at bounding box center [358, 125] width 343 height 11
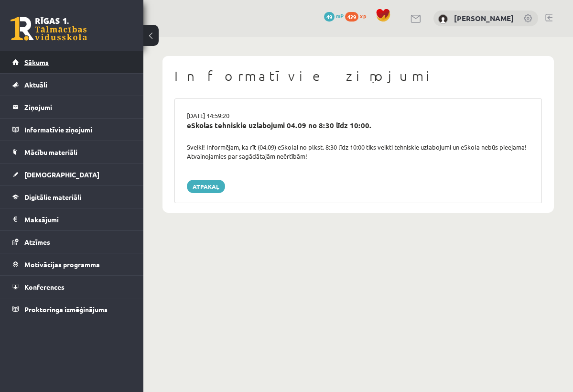
click at [77, 67] on link "Sākums" at bounding box center [71, 62] width 119 height 22
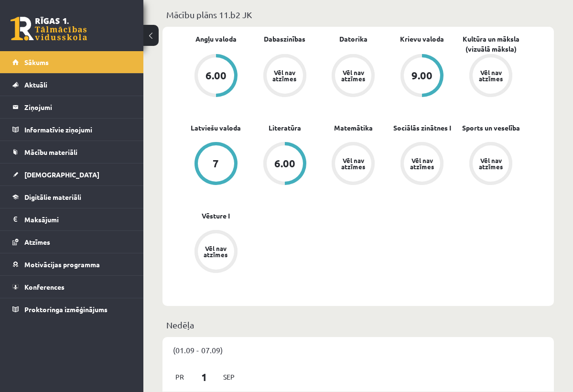
scroll to position [290, 0]
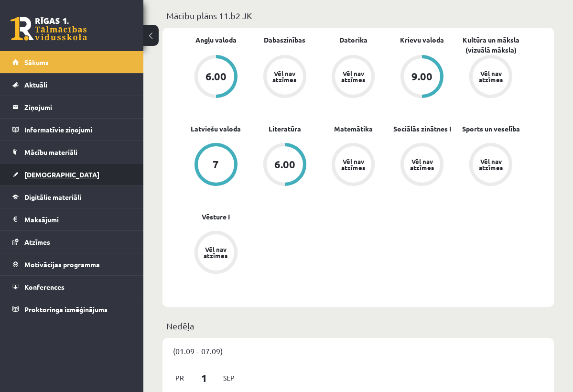
click at [39, 171] on span "[DEMOGRAPHIC_DATA]" at bounding box center [61, 174] width 75 height 9
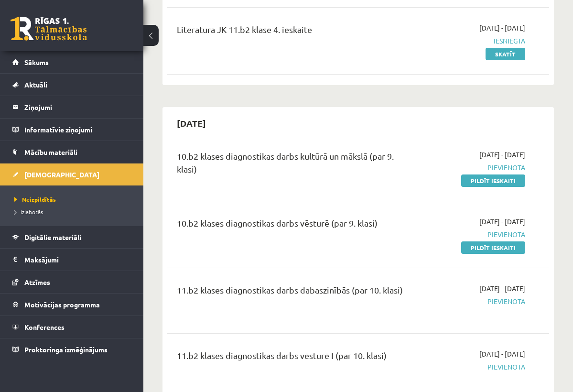
scroll to position [415, 0]
